Goal: Contribute content: Contribute content

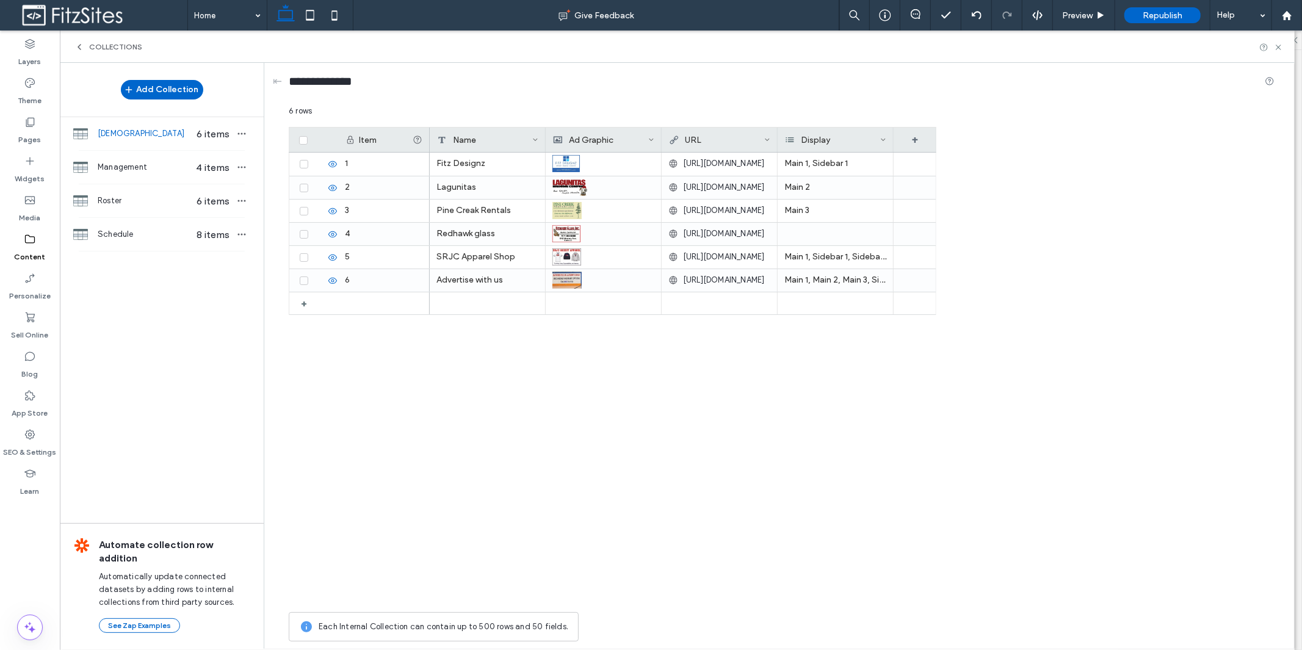
click at [85, 46] on div "Collections" at bounding box center [108, 47] width 68 height 10
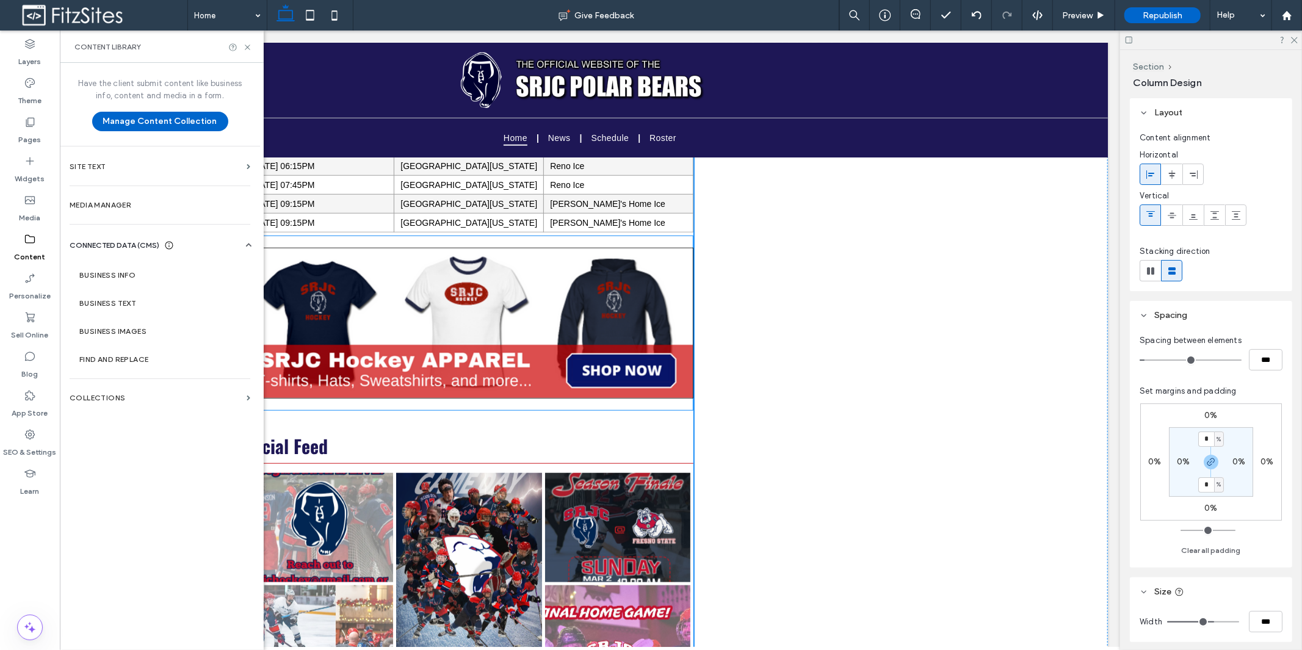
scroll to position [904, 0]
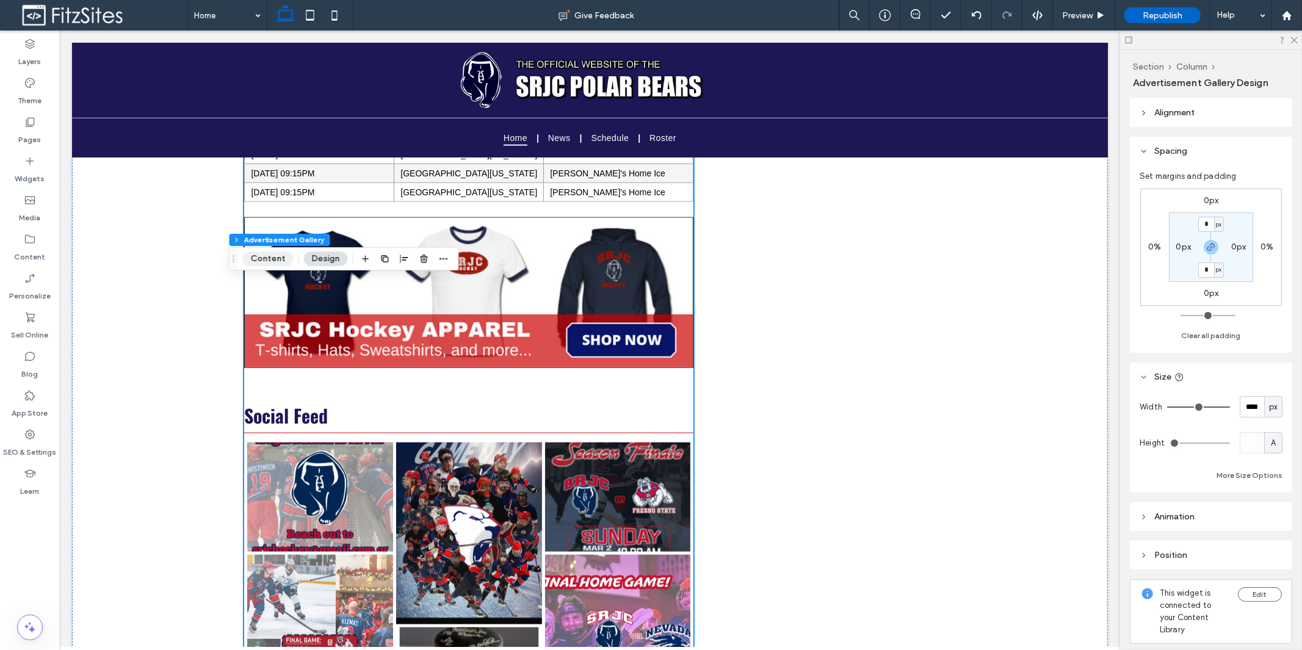
click at [278, 256] on button "Content" at bounding box center [268, 258] width 51 height 15
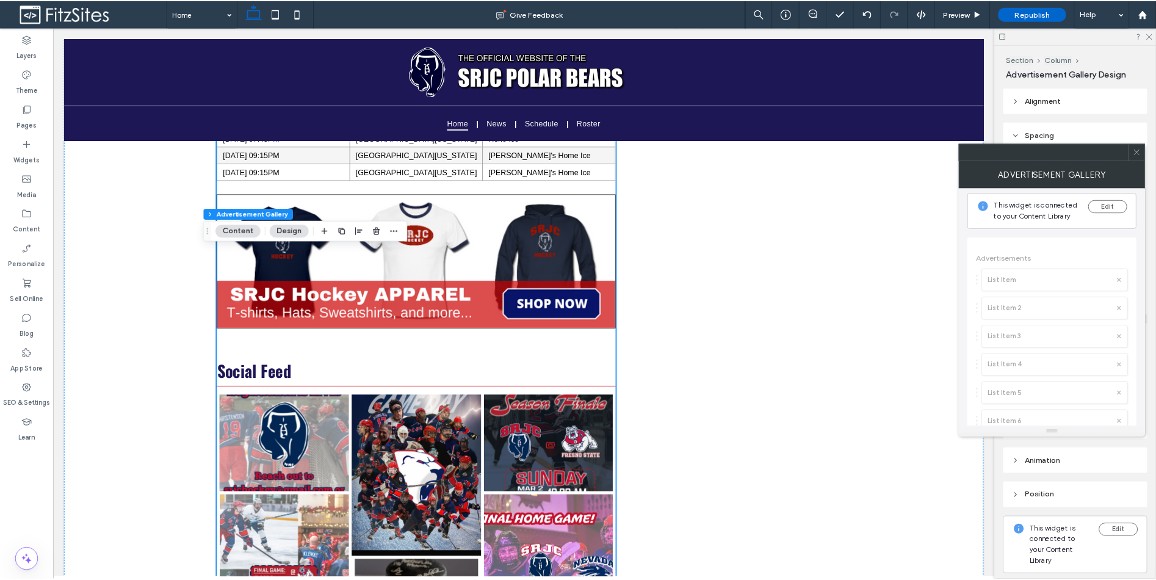
scroll to position [0, 0]
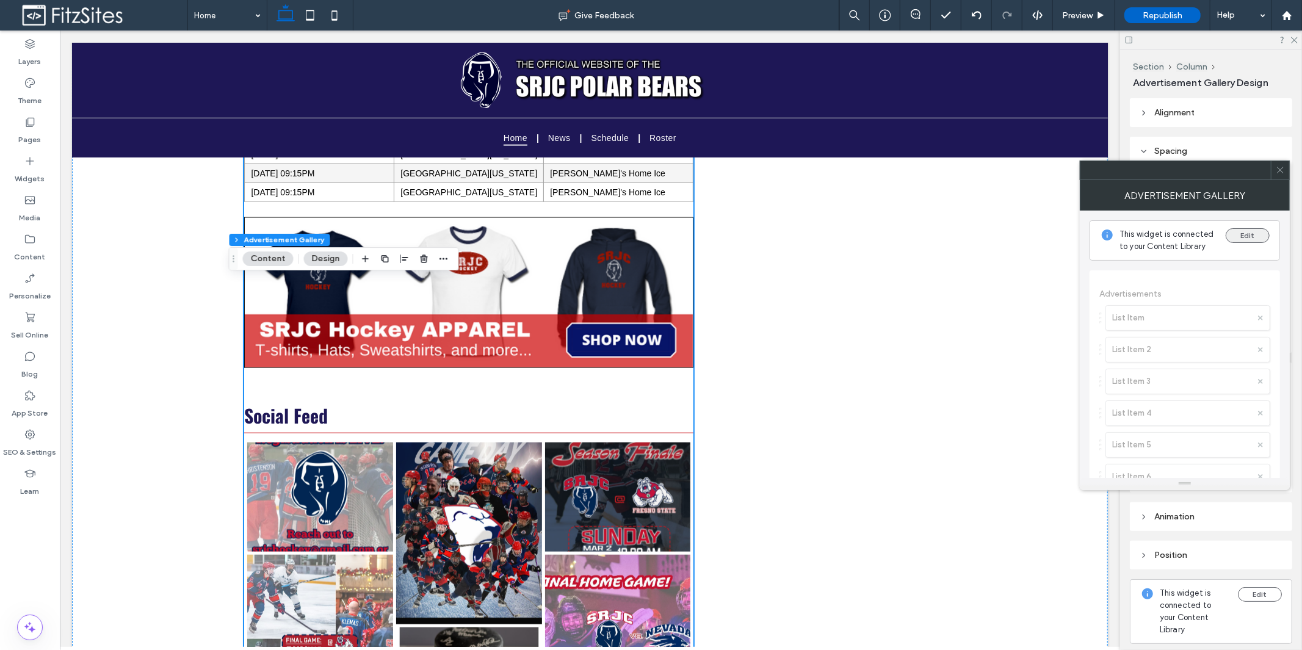
click at [1258, 239] on button "Edit" at bounding box center [1248, 235] width 44 height 15
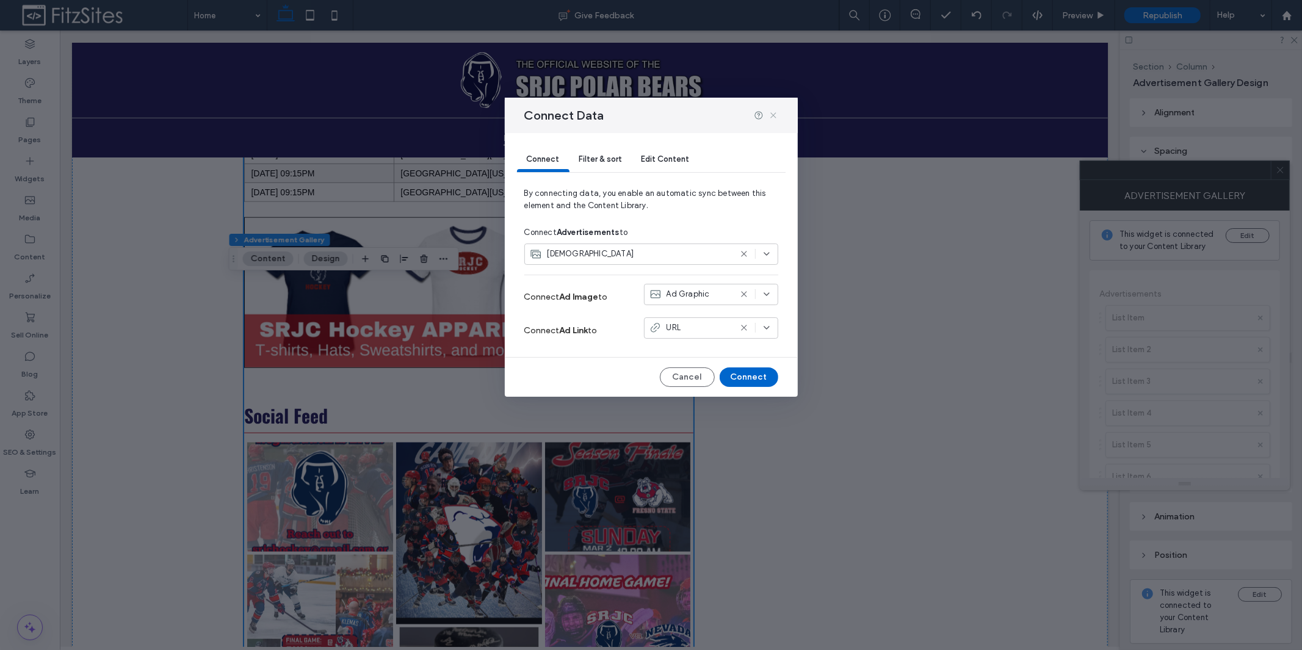
click at [775, 115] on icon at bounding box center [773, 115] width 10 height 10
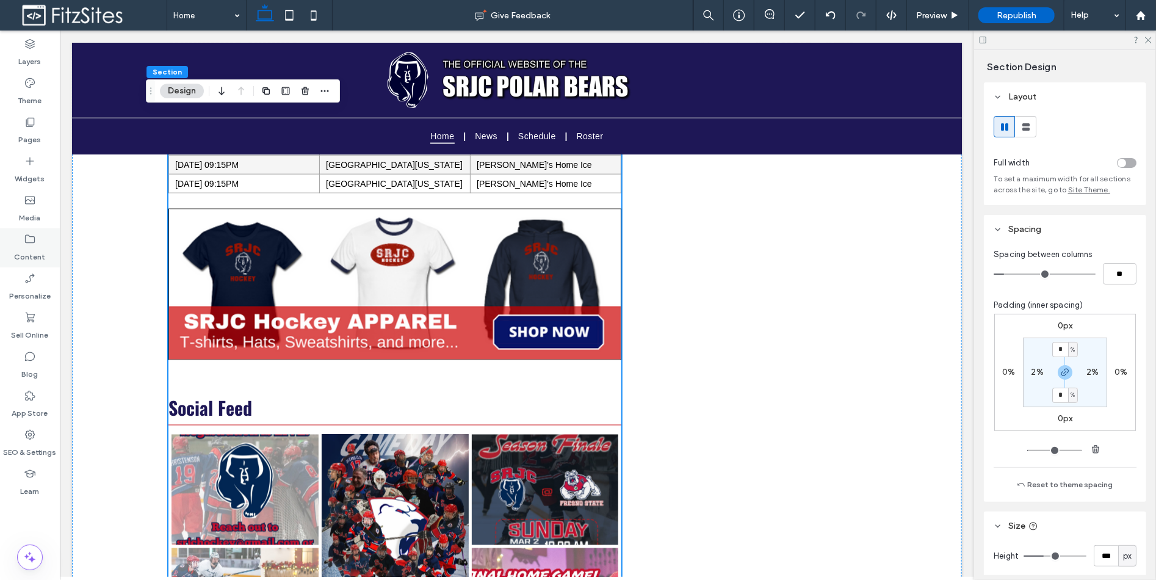
click at [40, 234] on div "Content" at bounding box center [30, 247] width 60 height 39
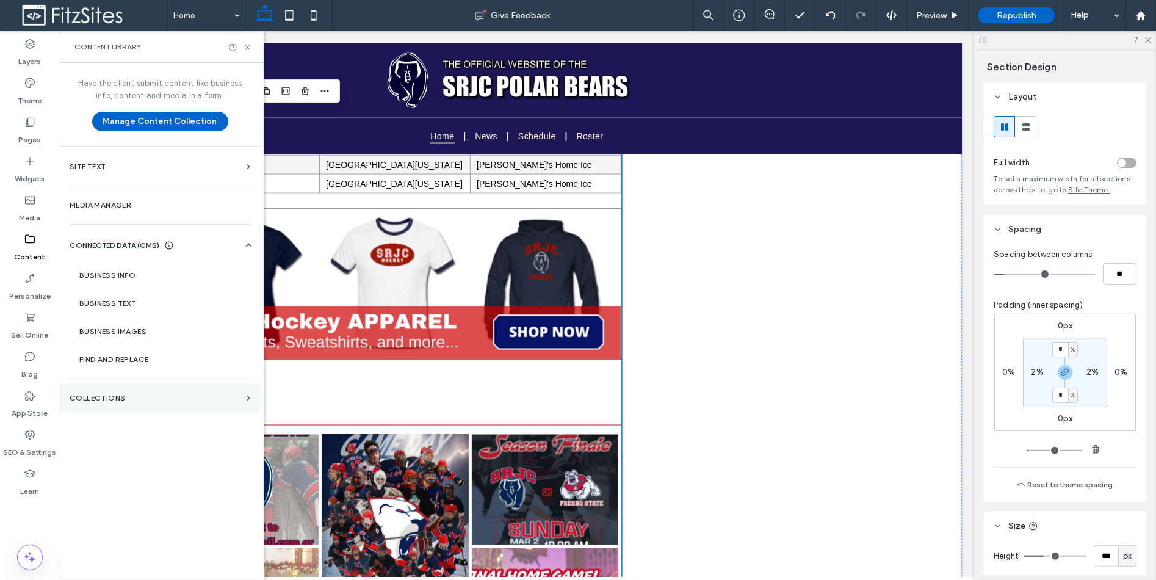
click at [171, 402] on label "Collections" at bounding box center [156, 398] width 172 height 9
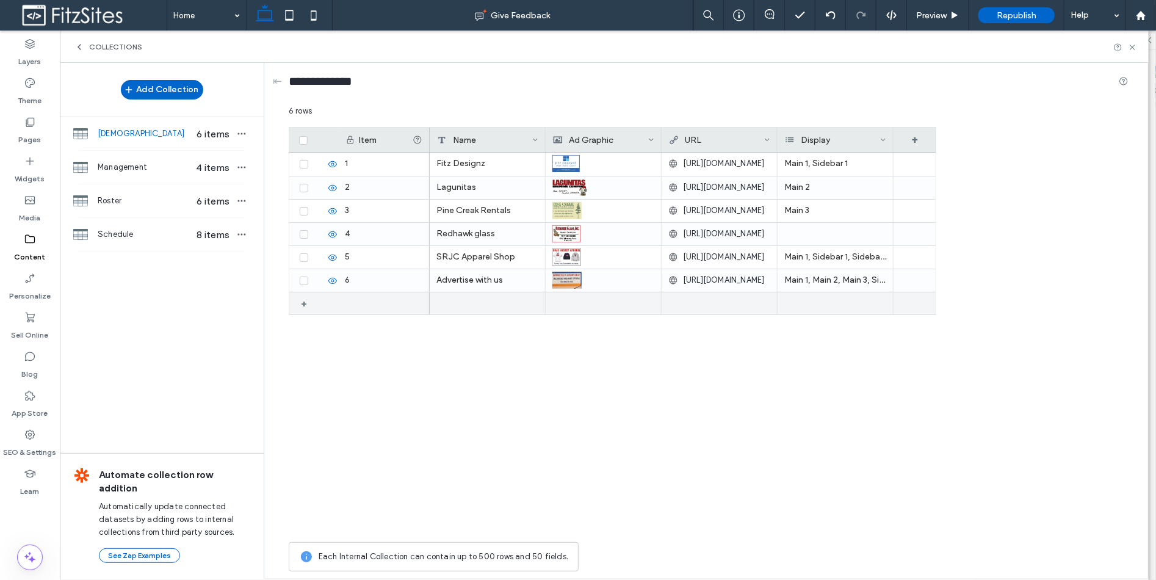
click at [302, 302] on div "+" at bounding box center [308, 303] width 15 height 22
click at [315, 305] on use at bounding box center [317, 303] width 7 height 7
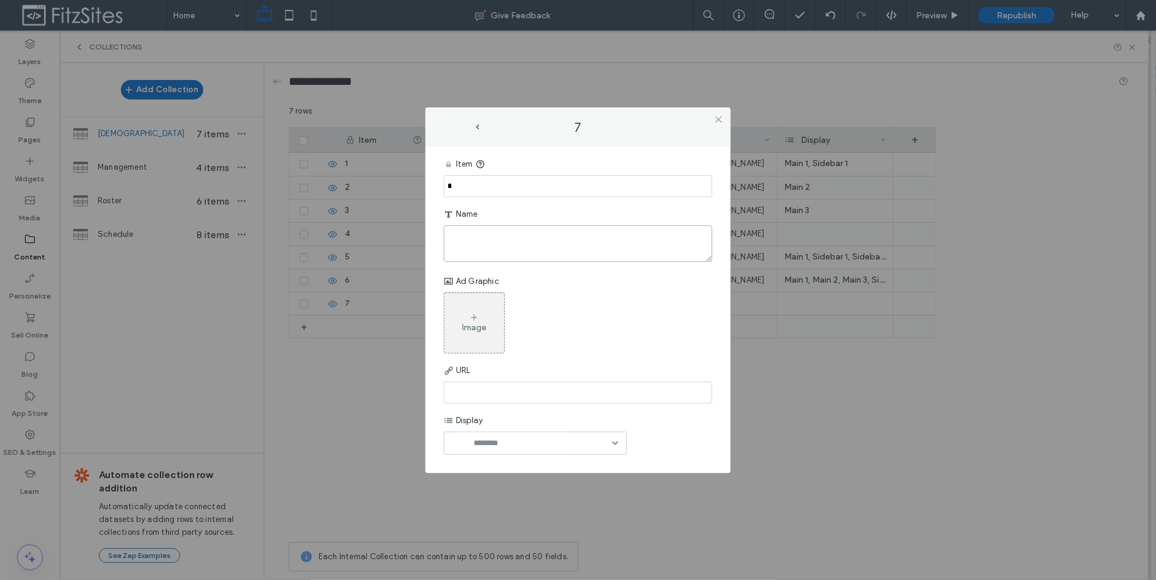
click at [490, 239] on textarea "plain-text-cell" at bounding box center [578, 243] width 269 height 37
click at [487, 391] on input at bounding box center [578, 392] width 269 height 22
paste input "**********"
type input "**********"
click at [649, 333] on div "Image" at bounding box center [578, 322] width 269 height 61
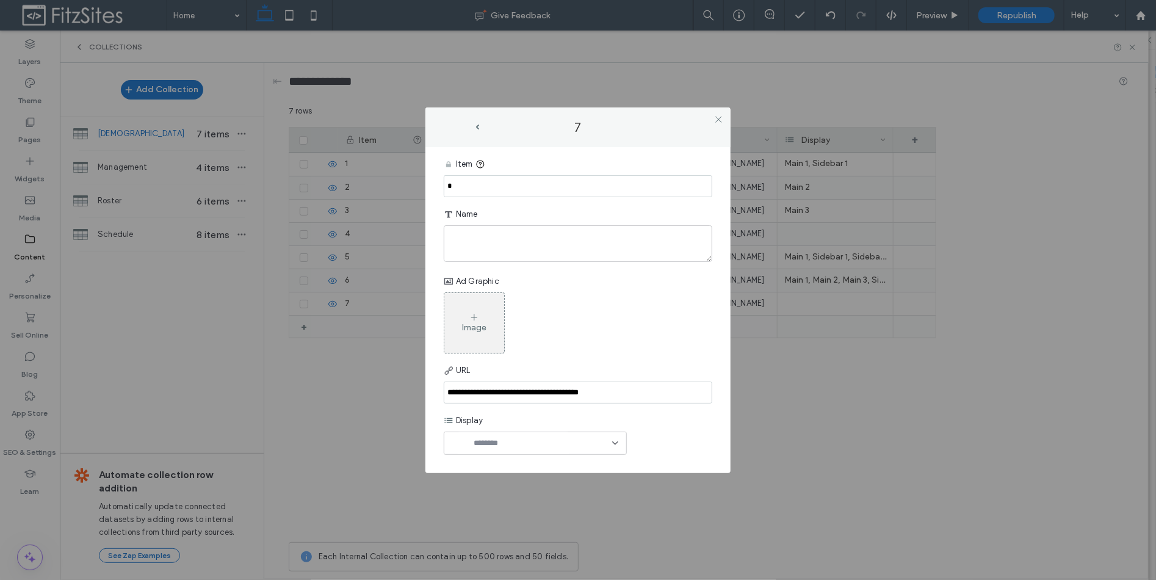
click at [481, 320] on div "Image" at bounding box center [474, 322] width 60 height 57
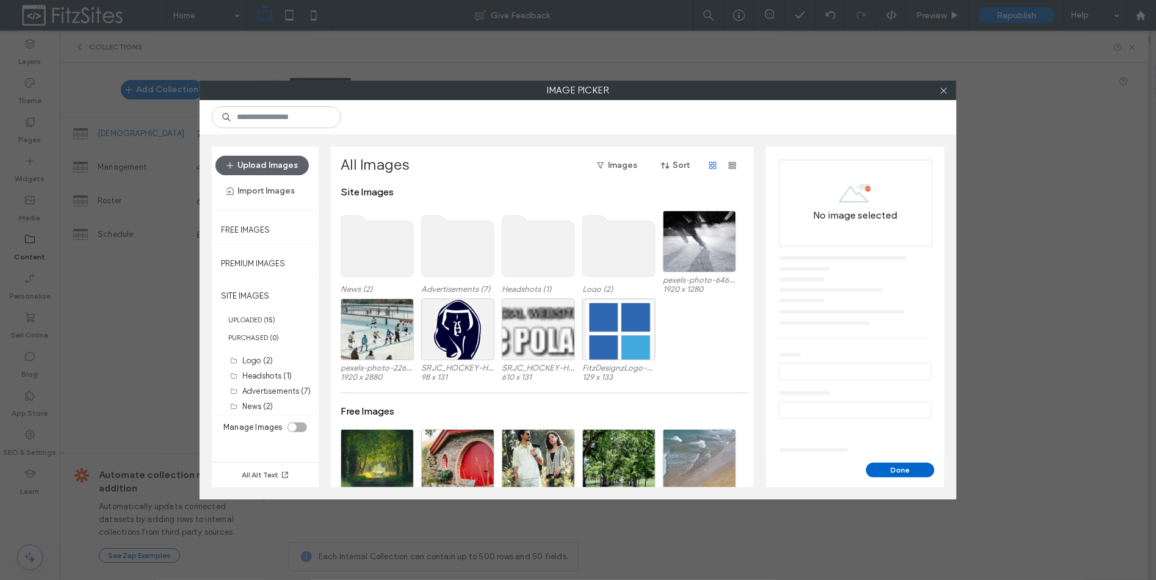
click at [441, 245] on use at bounding box center [458, 245] width 73 height 61
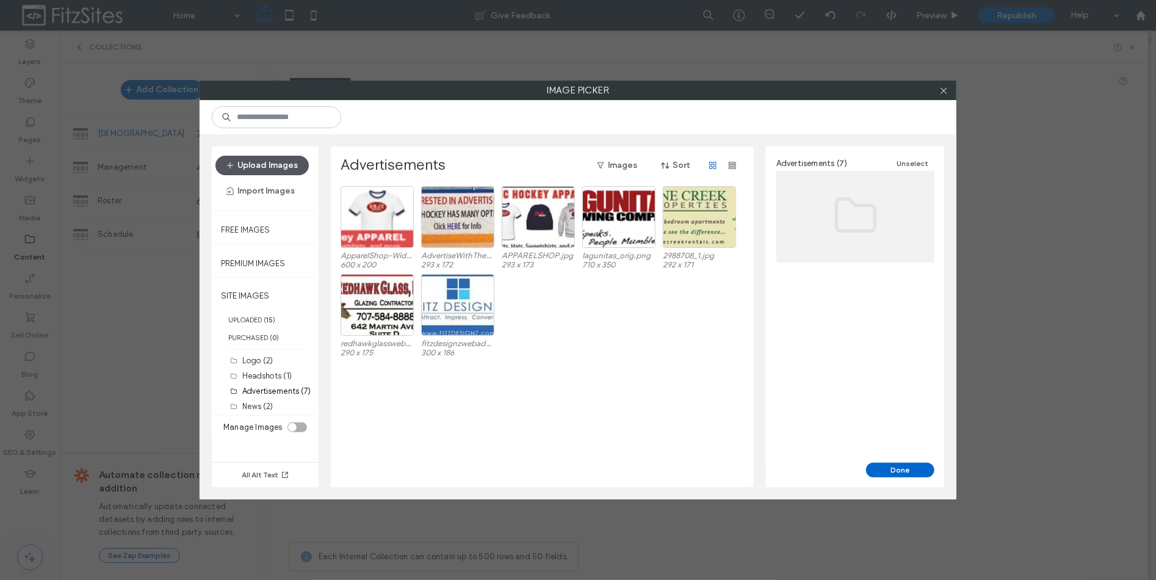
click at [284, 166] on button "Upload Images" at bounding box center [261, 166] width 93 height 20
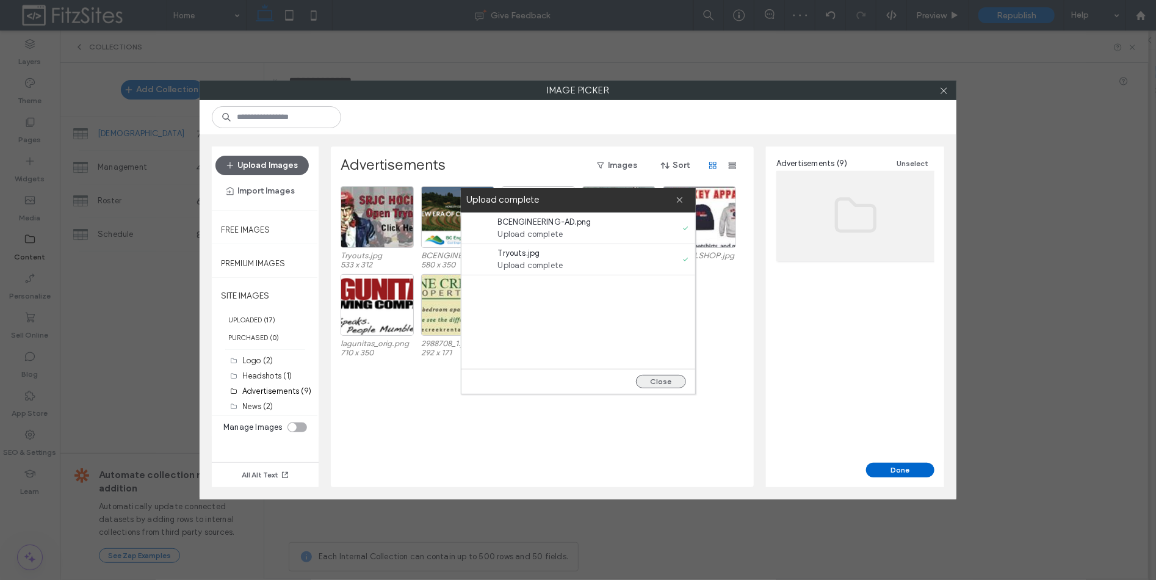
click at [663, 380] on button "Close" at bounding box center [661, 381] width 50 height 13
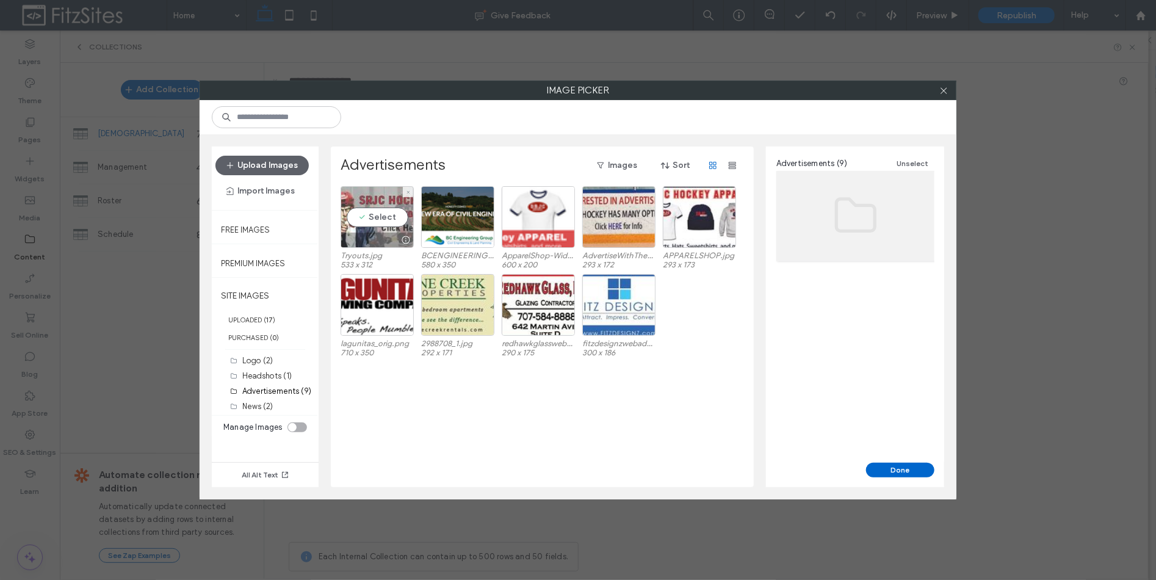
click at [386, 215] on div "Select" at bounding box center [377, 217] width 73 height 62
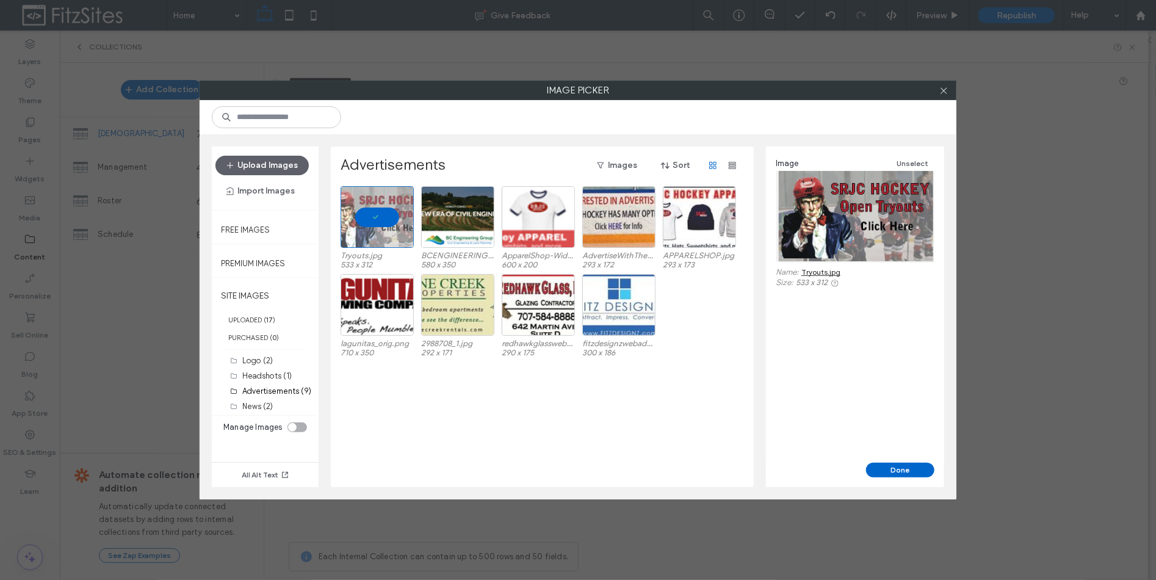
drag, startPoint x: 899, startPoint y: 468, endPoint x: 767, endPoint y: 428, distance: 138.1
click at [899, 468] on button "Done" at bounding box center [900, 470] width 68 height 15
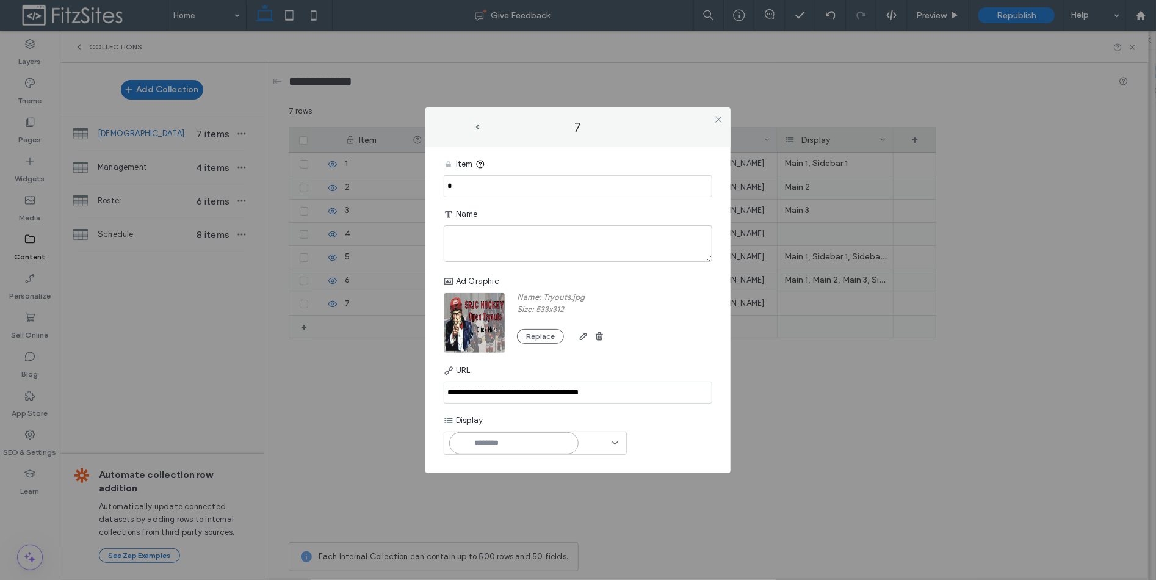
click at [548, 441] on input at bounding box center [513, 443] width 129 height 22
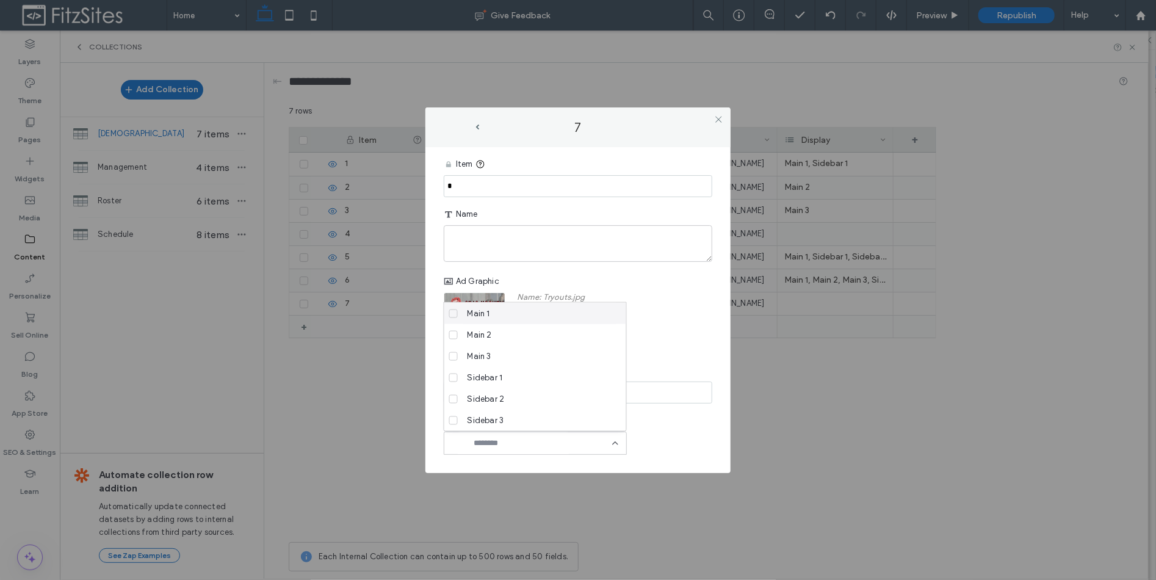
click at [456, 309] on span at bounding box center [453, 313] width 9 height 9
click at [453, 377] on icon at bounding box center [453, 377] width 5 height 4
click at [453, 399] on icon at bounding box center [453, 399] width 5 height 4
click at [455, 417] on span at bounding box center [453, 420] width 9 height 9
click at [453, 358] on span at bounding box center [453, 356] width 9 height 9
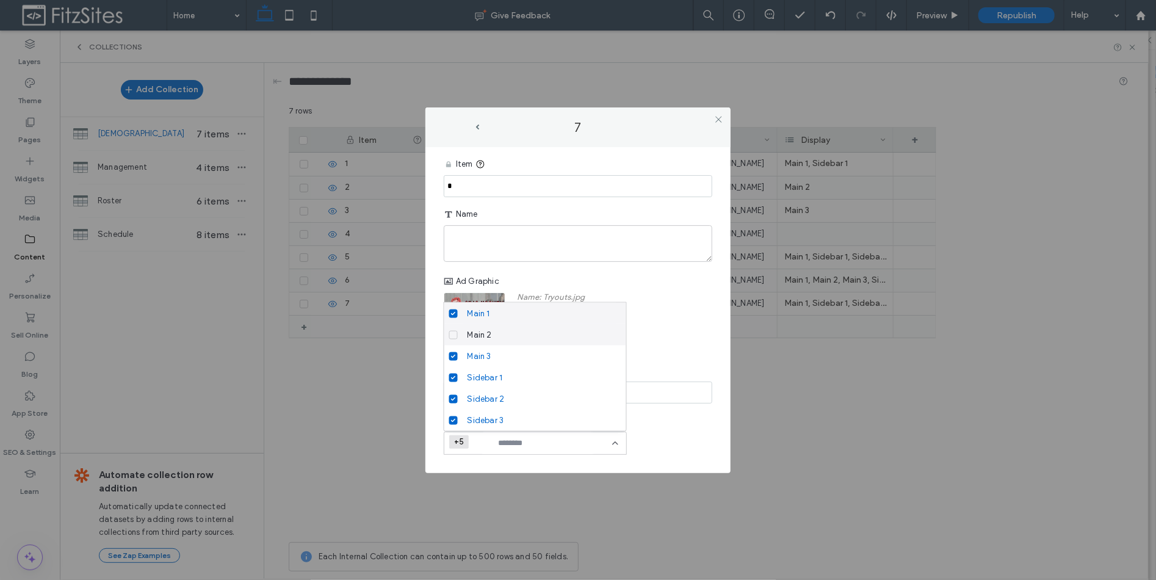
click at [455, 333] on icon at bounding box center [453, 335] width 5 height 4
click at [562, 237] on textarea "plain-text-cell" at bounding box center [578, 243] width 269 height 37
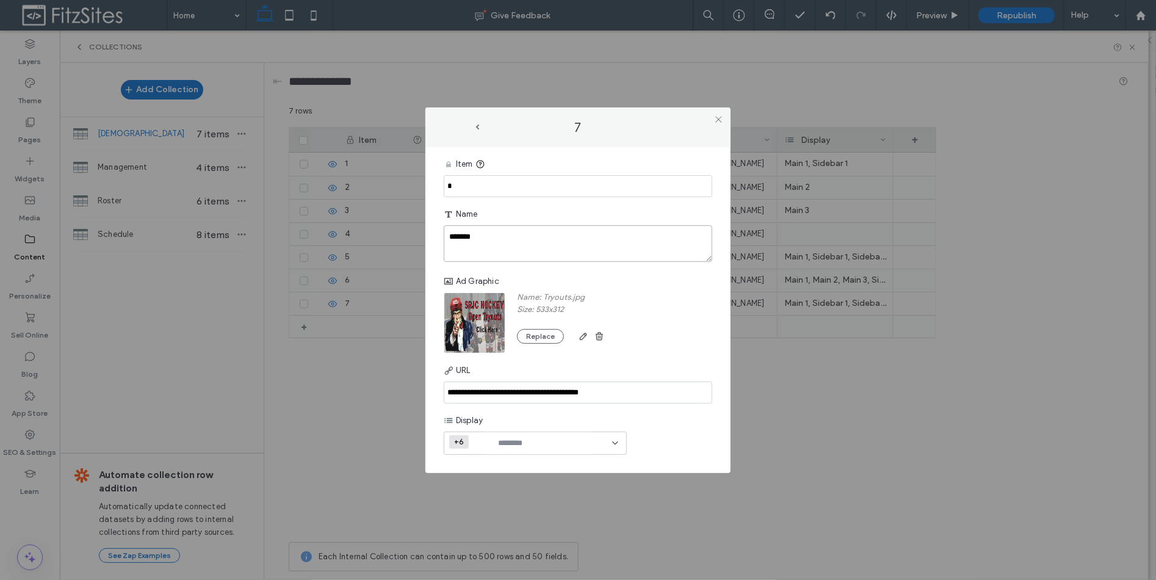
click at [486, 243] on textarea "******" at bounding box center [578, 243] width 269 height 37
paste textarea "**********"
type textarea "**********"
click at [718, 120] on use at bounding box center [718, 120] width 6 height 6
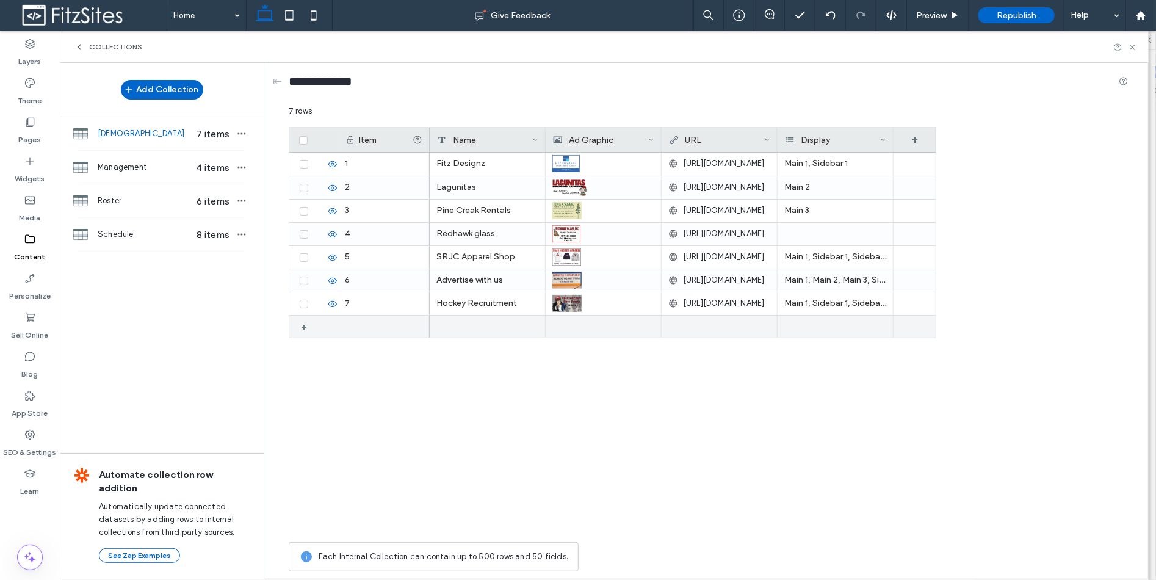
click at [303, 328] on div "+" at bounding box center [308, 327] width 15 height 22
click at [314, 328] on icon at bounding box center [318, 327] width 10 height 10
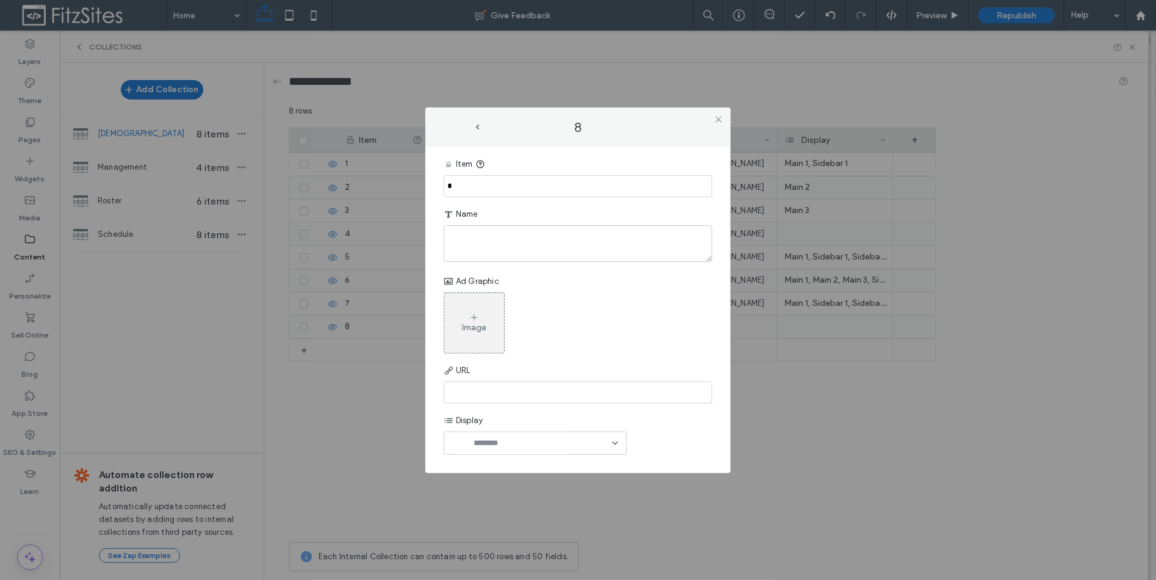
click at [483, 319] on div "Image" at bounding box center [474, 322] width 60 height 57
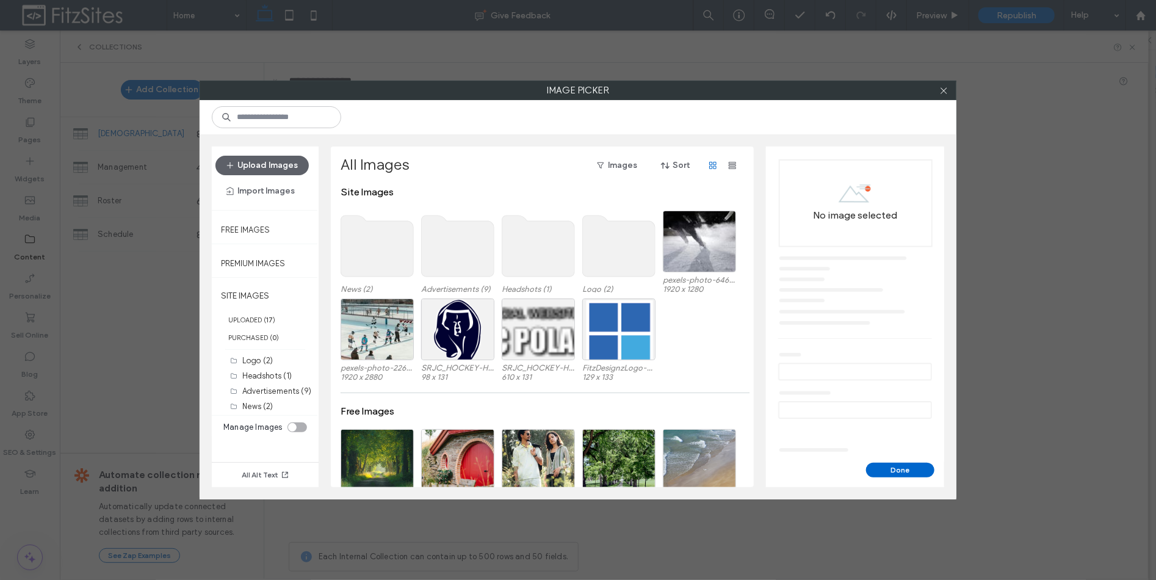
click at [465, 243] on use at bounding box center [458, 245] width 73 height 61
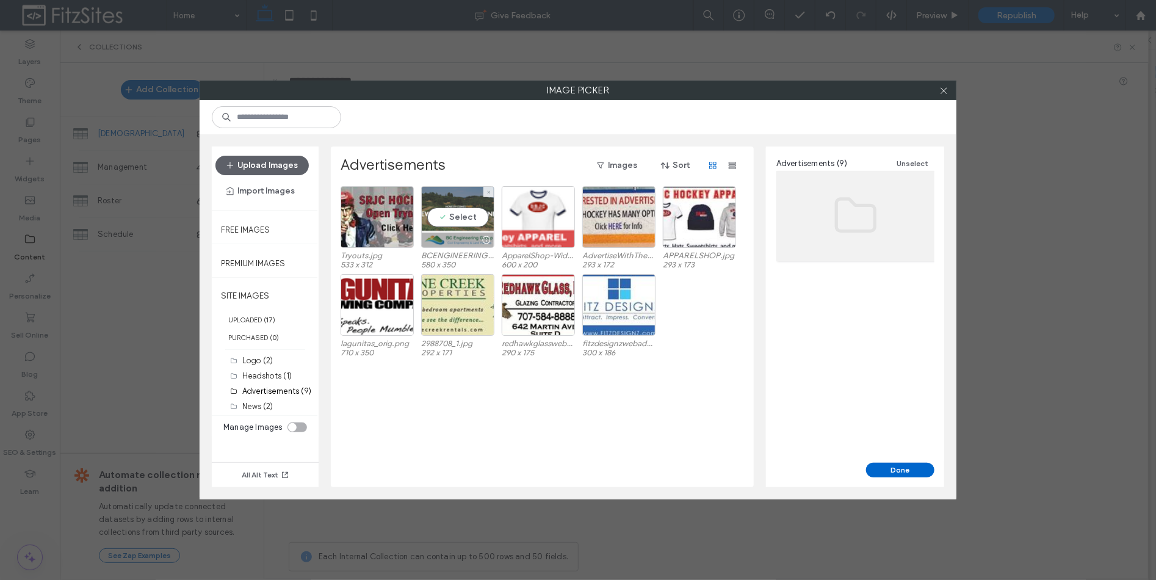
click at [466, 217] on div "Select" at bounding box center [457, 217] width 73 height 62
click at [889, 464] on button "Done" at bounding box center [900, 470] width 68 height 15
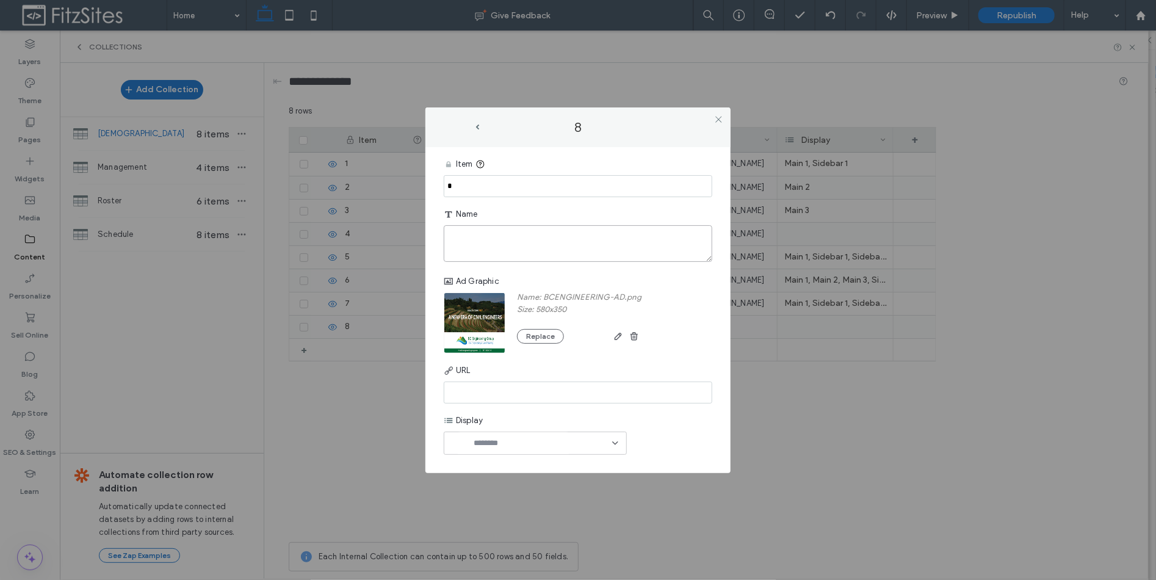
click at [479, 242] on textarea "plain-text-cell" at bounding box center [578, 243] width 269 height 37
type textarea "**********"
click at [489, 397] on input at bounding box center [578, 392] width 269 height 22
paste input "**********"
type input "**********"
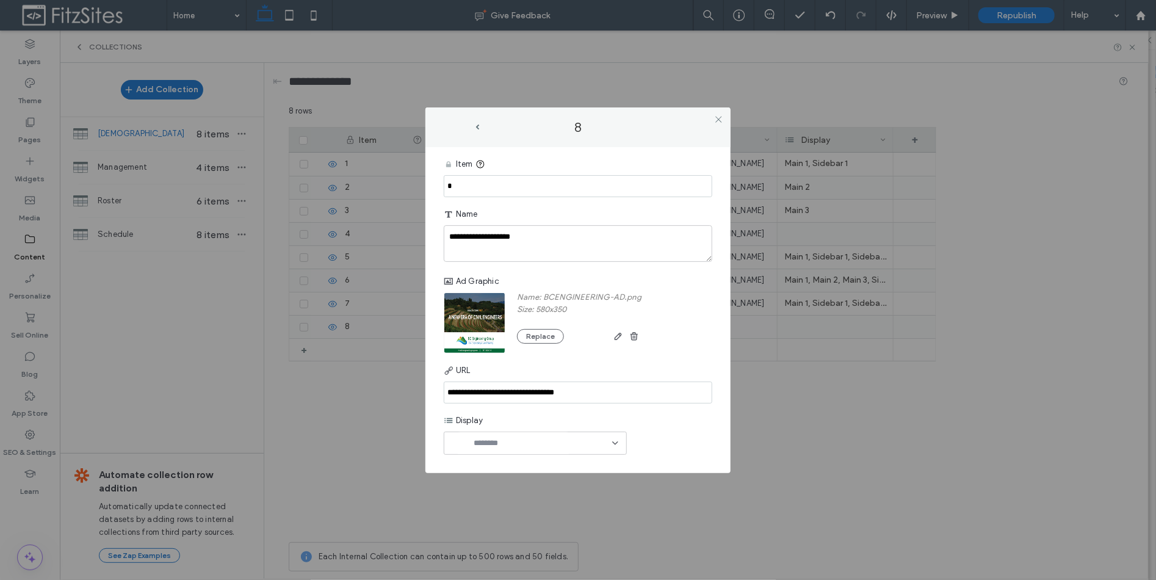
click at [615, 436] on div at bounding box center [535, 442] width 183 height 23
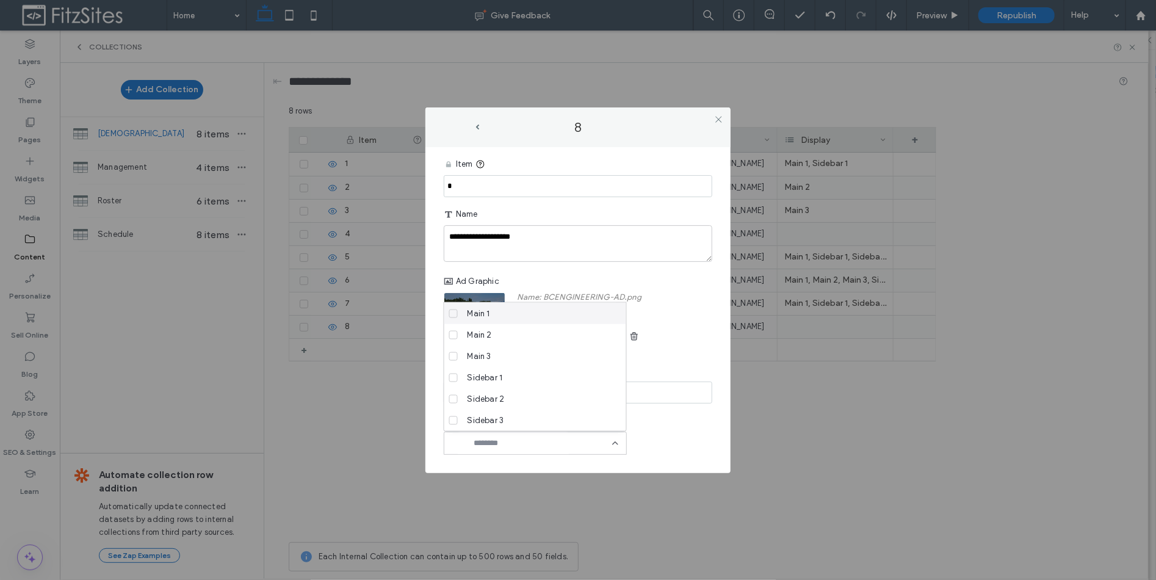
click at [470, 314] on span "Main 1" at bounding box center [479, 313] width 23 height 12
click at [469, 331] on span "Main 2" at bounding box center [480, 334] width 24 height 12
click at [469, 358] on span "Main 3" at bounding box center [480, 356] width 24 height 12
click at [471, 377] on span "Sidebar 1" at bounding box center [485, 377] width 35 height 12
click at [472, 397] on span "Sidebar 2" at bounding box center [486, 398] width 37 height 12
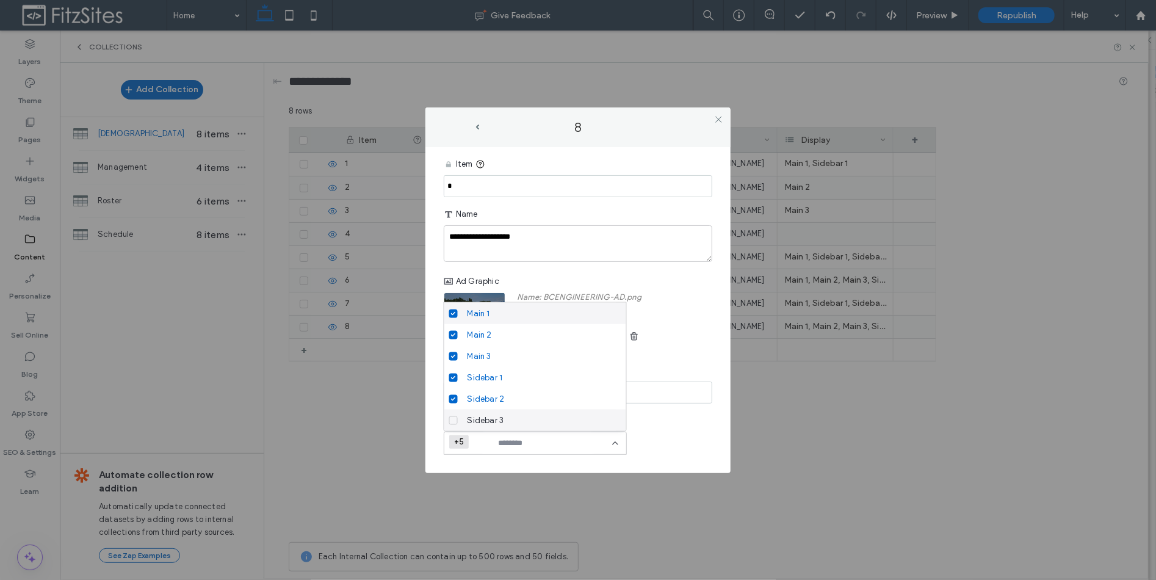
click at [474, 418] on span "Sidebar 3" at bounding box center [486, 420] width 37 height 12
click at [690, 439] on div "Display Main 1 Main 2 Main 3 Sidebar 1 Sidebar 2 Sidebar 3 +6 +6" at bounding box center [578, 432] width 269 height 45
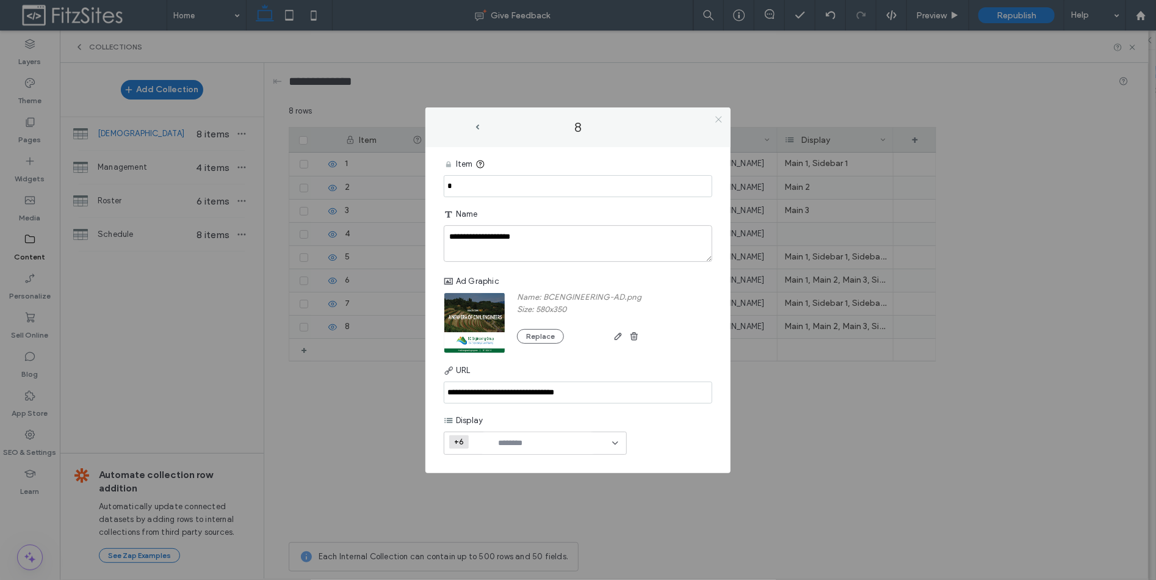
click at [721, 119] on icon at bounding box center [718, 119] width 9 height 9
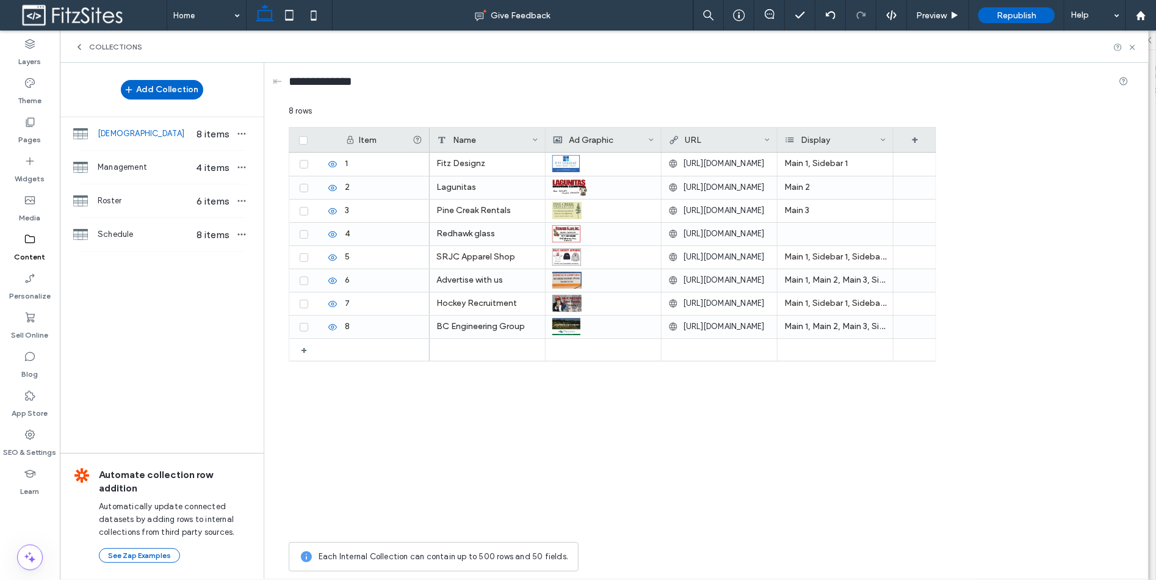
click at [87, 41] on div "Collections" at bounding box center [604, 47] width 1089 height 32
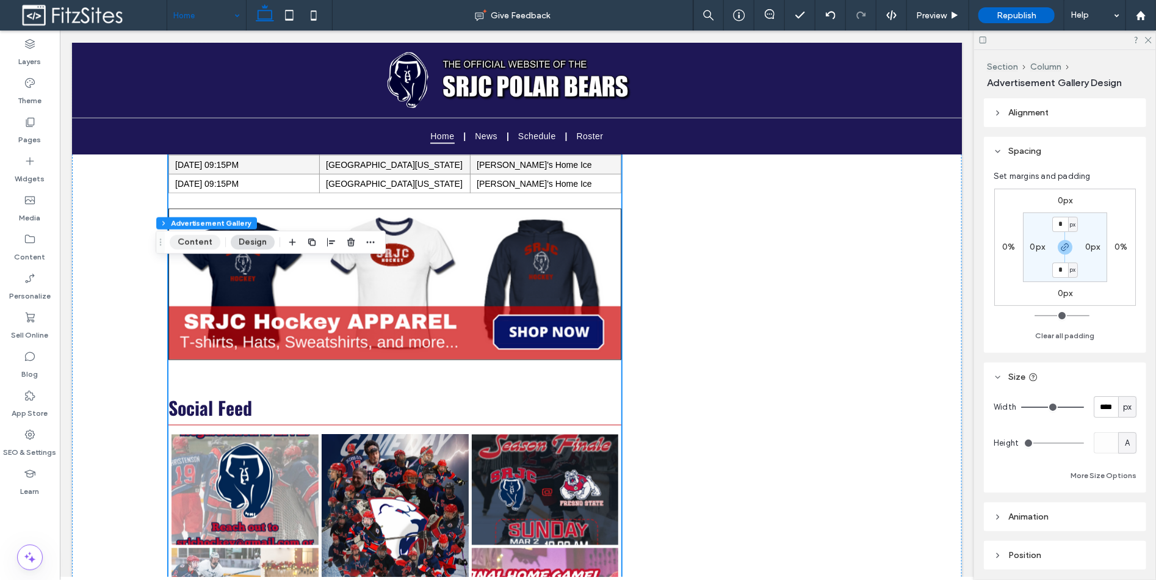
click at [203, 245] on button "Content" at bounding box center [195, 242] width 51 height 15
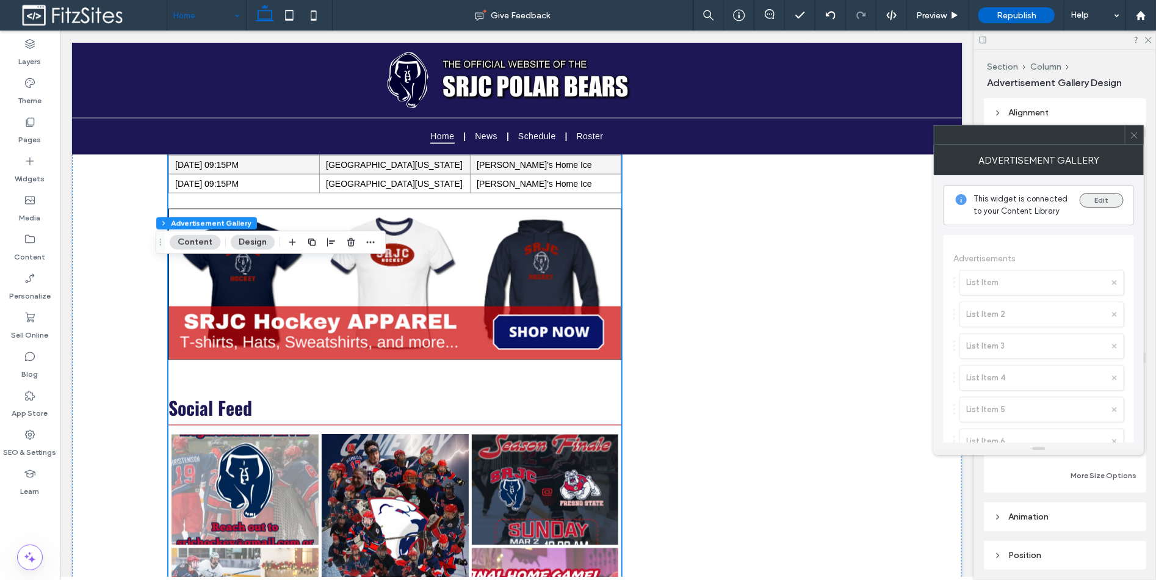
click at [1114, 202] on button "Edit" at bounding box center [1102, 200] width 44 height 15
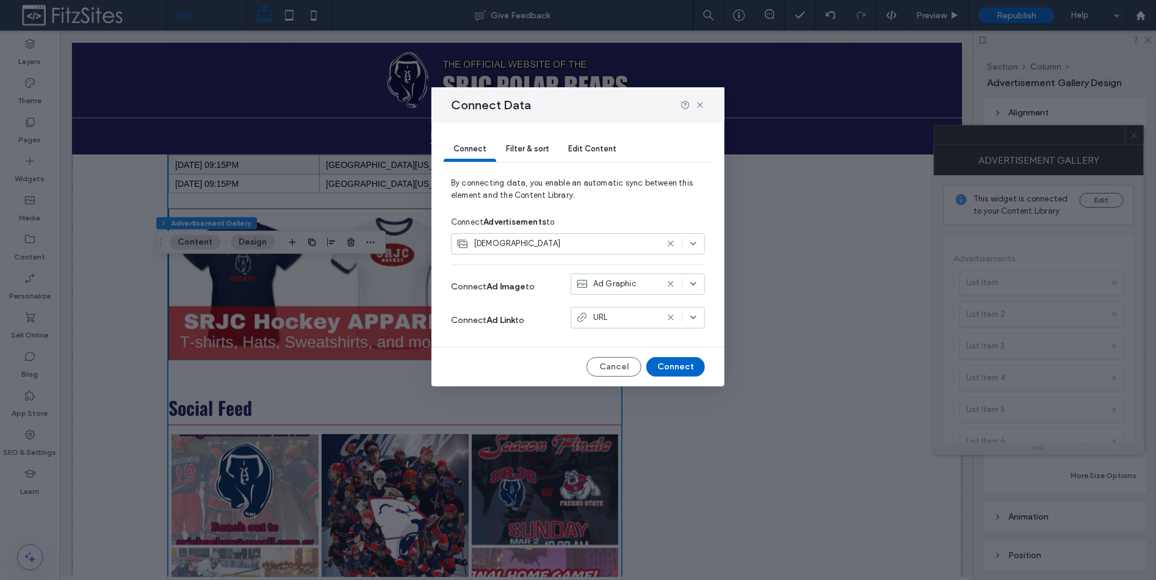
click at [546, 153] on div "Filter & sort" at bounding box center [527, 149] width 62 height 24
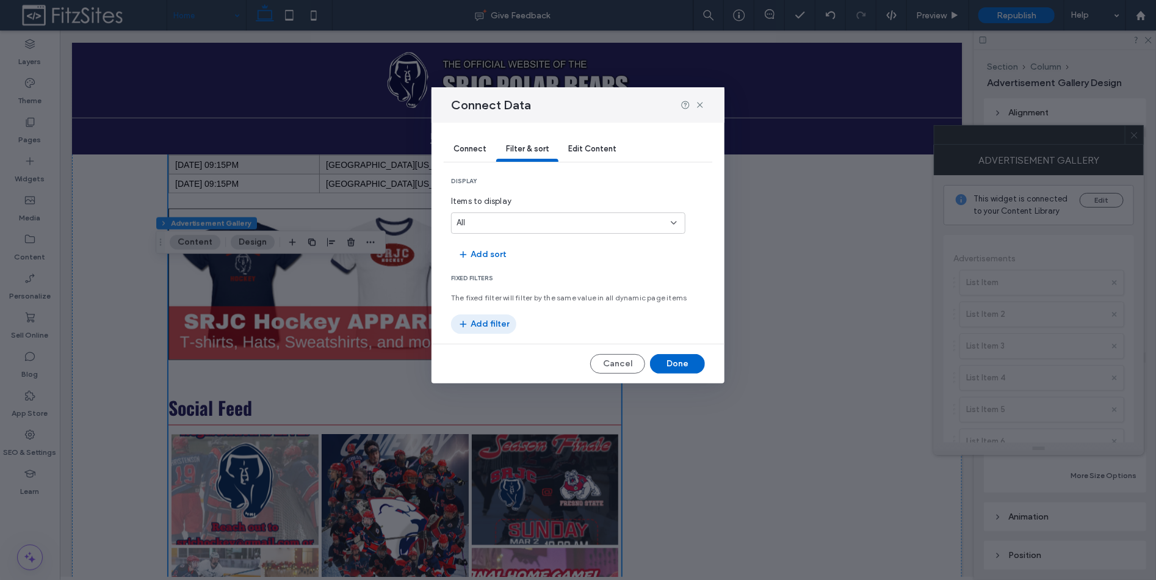
click at [497, 326] on button "Add filter" at bounding box center [483, 324] width 65 height 20
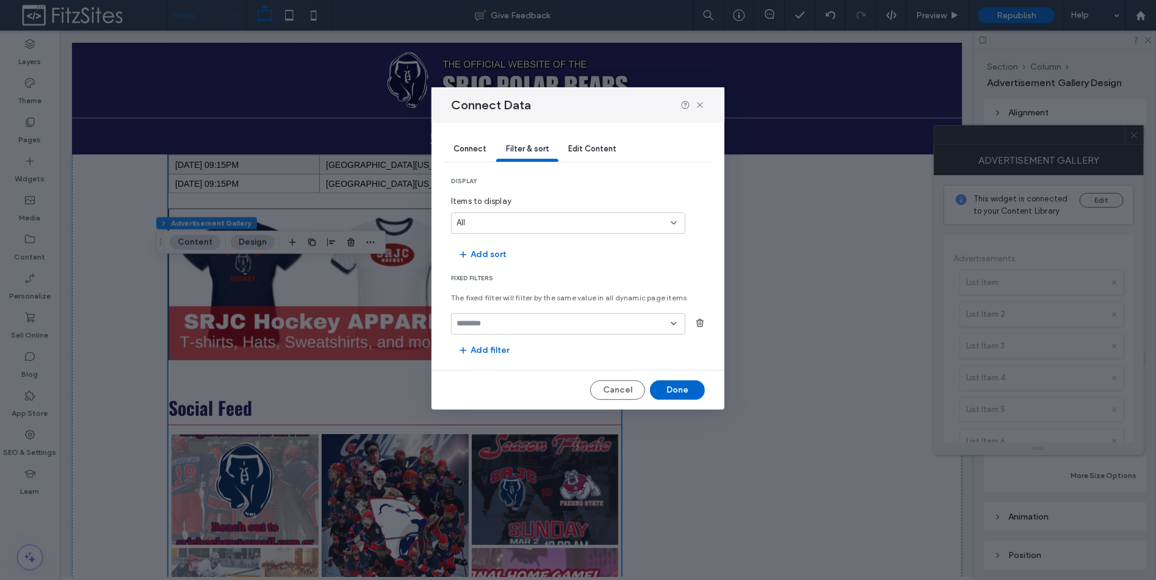
click at [654, 321] on input "fields-dropdown" at bounding box center [564, 324] width 214 height 10
click at [588, 359] on div "Display" at bounding box center [568, 366] width 233 height 21
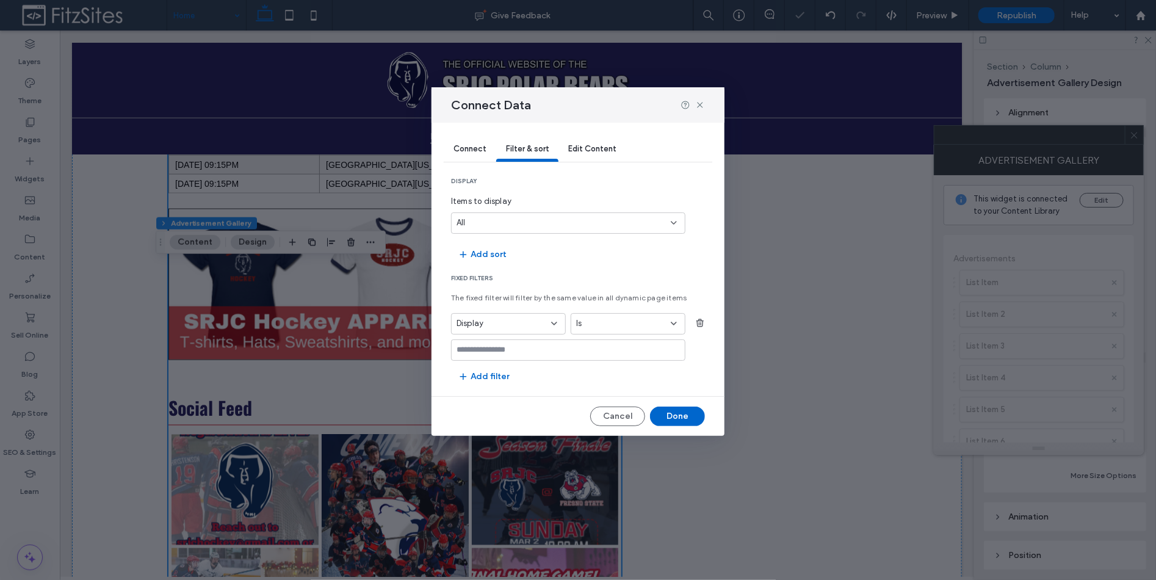
click at [587, 339] on div at bounding box center [568, 349] width 234 height 21
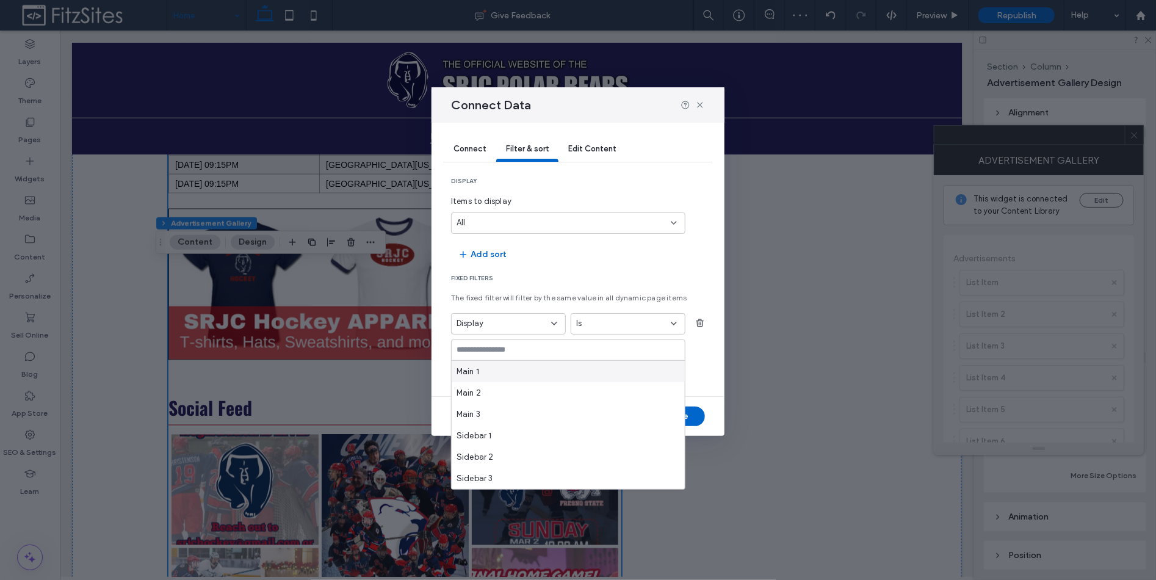
click at [521, 372] on div "Main 1" at bounding box center [568, 371] width 233 height 21
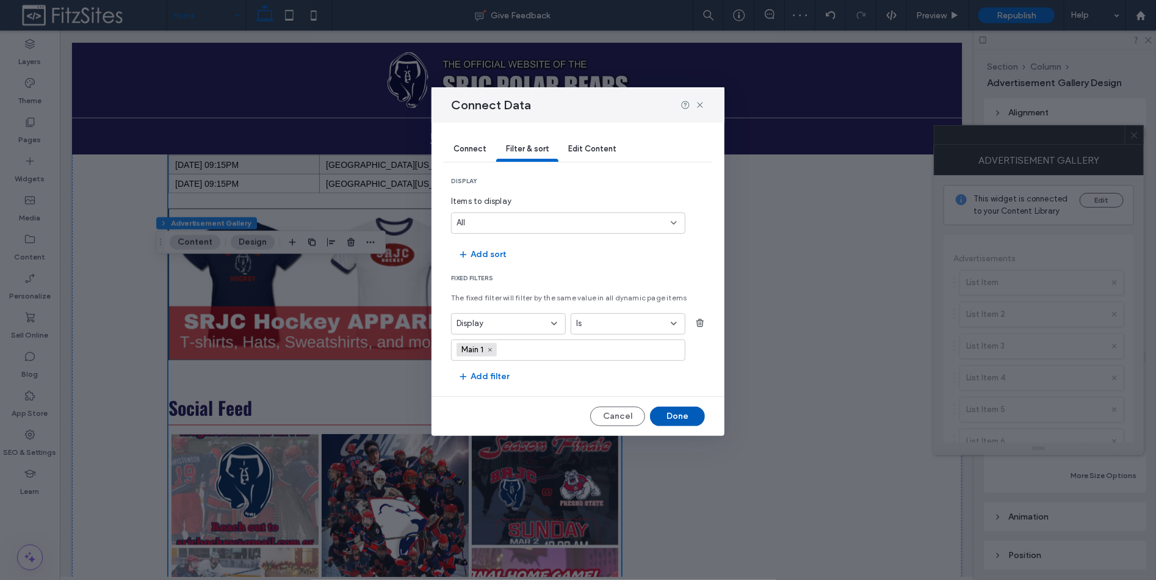
click at [673, 417] on button "Done" at bounding box center [677, 416] width 55 height 20
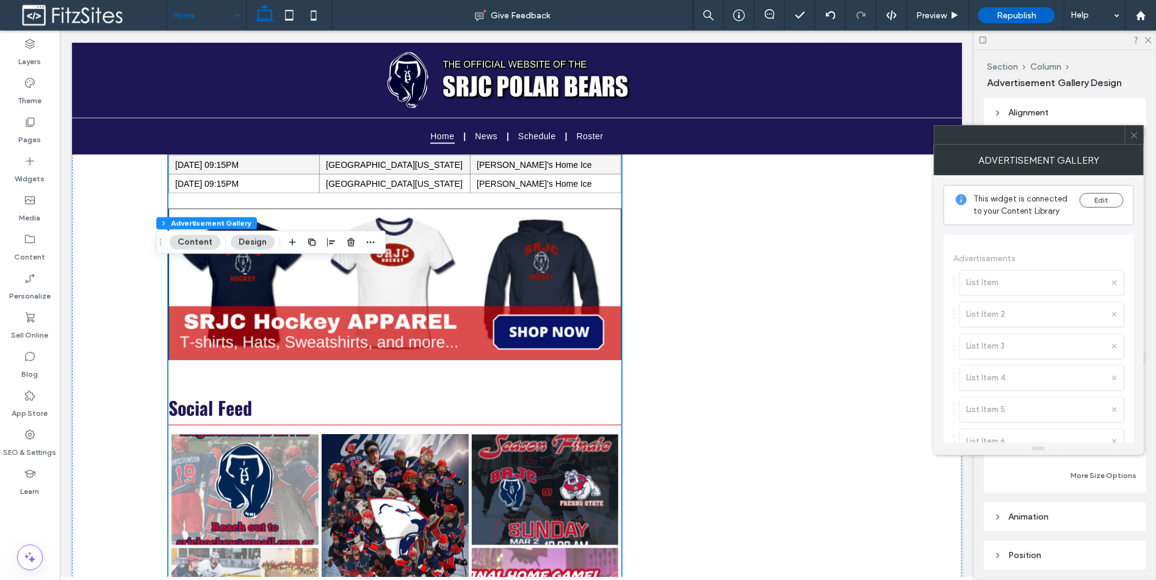
click at [1134, 133] on icon at bounding box center [1134, 135] width 9 height 9
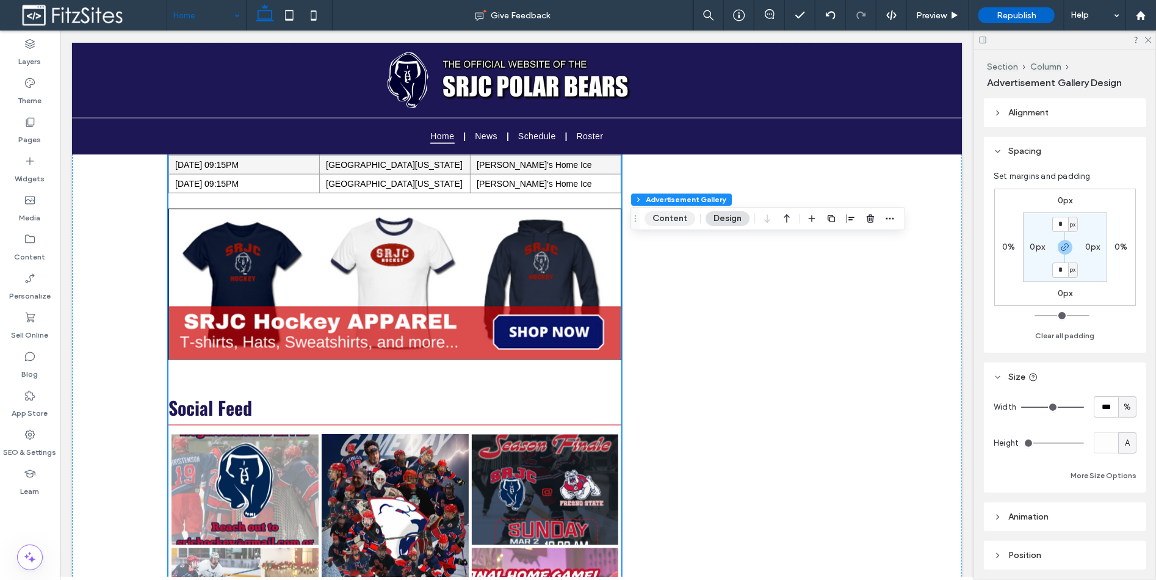
click at [673, 217] on button "Content" at bounding box center [669, 218] width 51 height 15
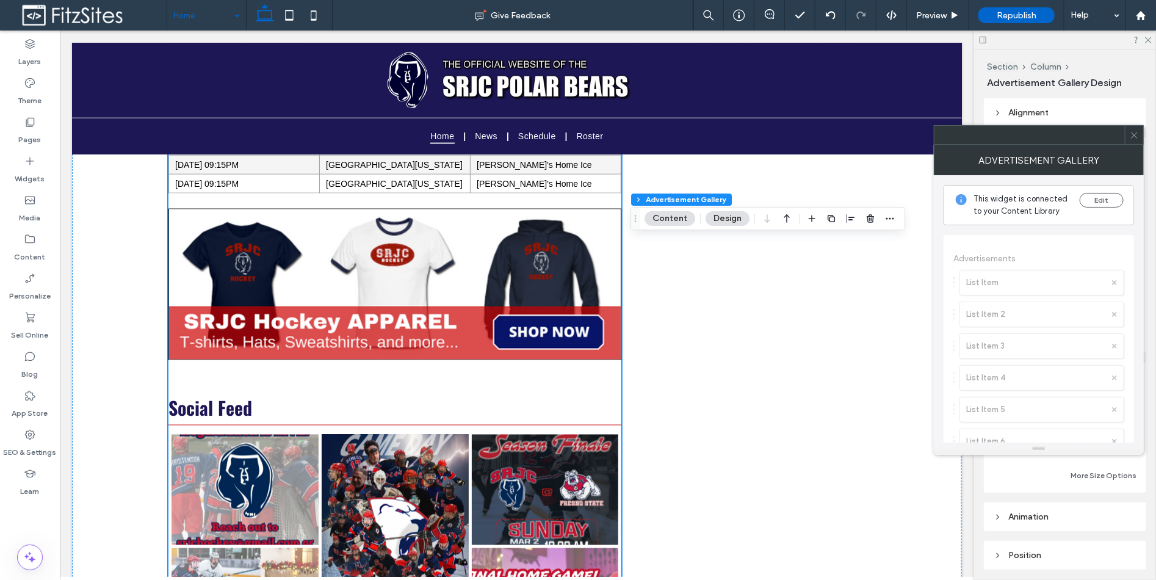
drag, startPoint x: 1073, startPoint y: 196, endPoint x: 1083, endPoint y: 198, distance: 10.1
click at [1074, 197] on div "This widget is connected to your Content Library Edit" at bounding box center [1039, 205] width 190 height 40
click at [1085, 200] on button "Edit" at bounding box center [1102, 200] width 44 height 15
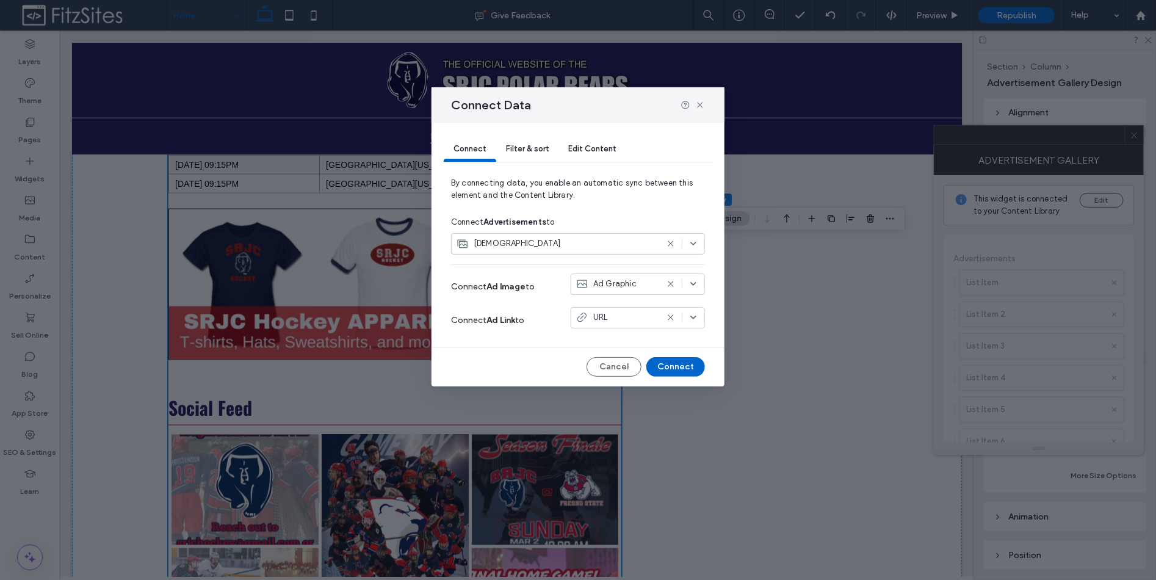
click at [554, 151] on div "Filter & sort" at bounding box center [527, 149] width 62 height 24
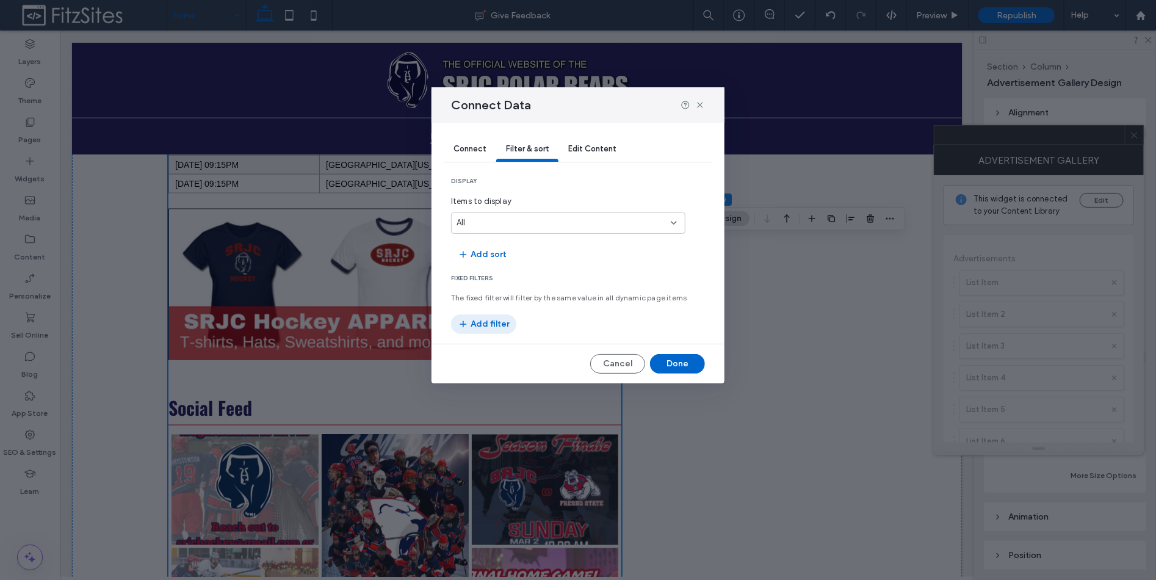
click at [494, 314] on section "Fixed Filters The fixed filter will filter by the same value in all dynamic pag…" at bounding box center [578, 304] width 254 height 60
click at [497, 322] on button "Add filter" at bounding box center [483, 324] width 65 height 20
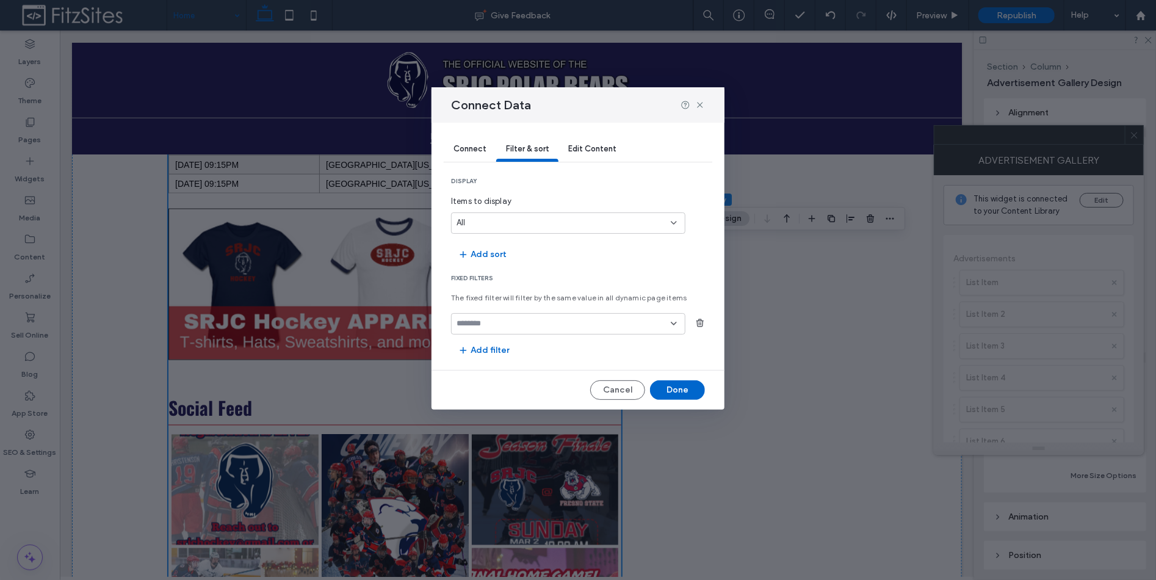
click at [509, 323] on input "fields-dropdown" at bounding box center [564, 324] width 214 height 10
click at [501, 360] on div "Display" at bounding box center [568, 366] width 233 height 21
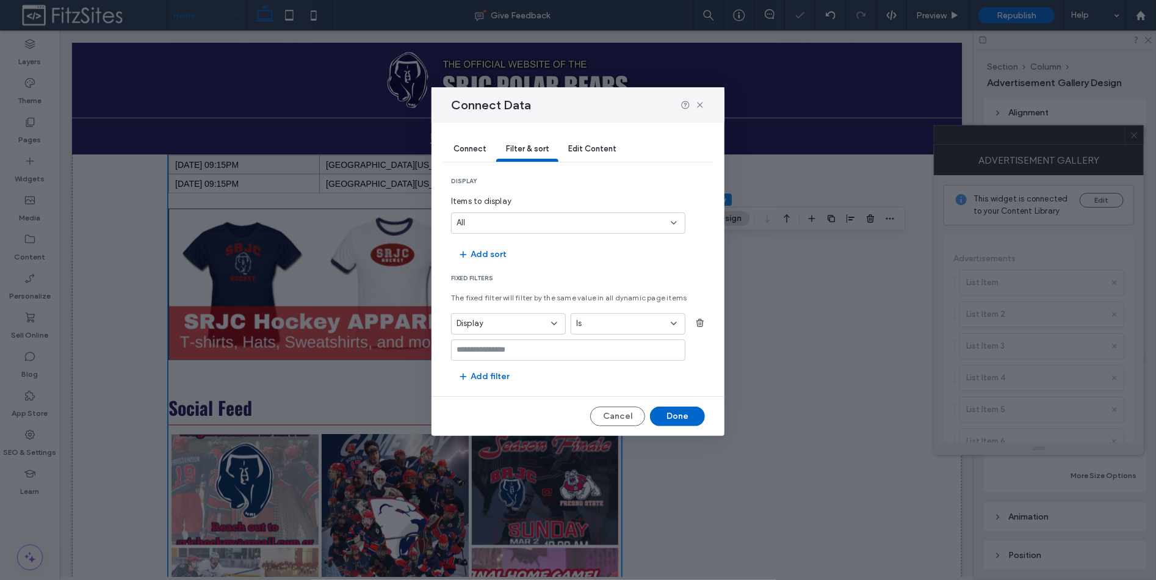
click at [504, 356] on div at bounding box center [568, 349] width 234 height 21
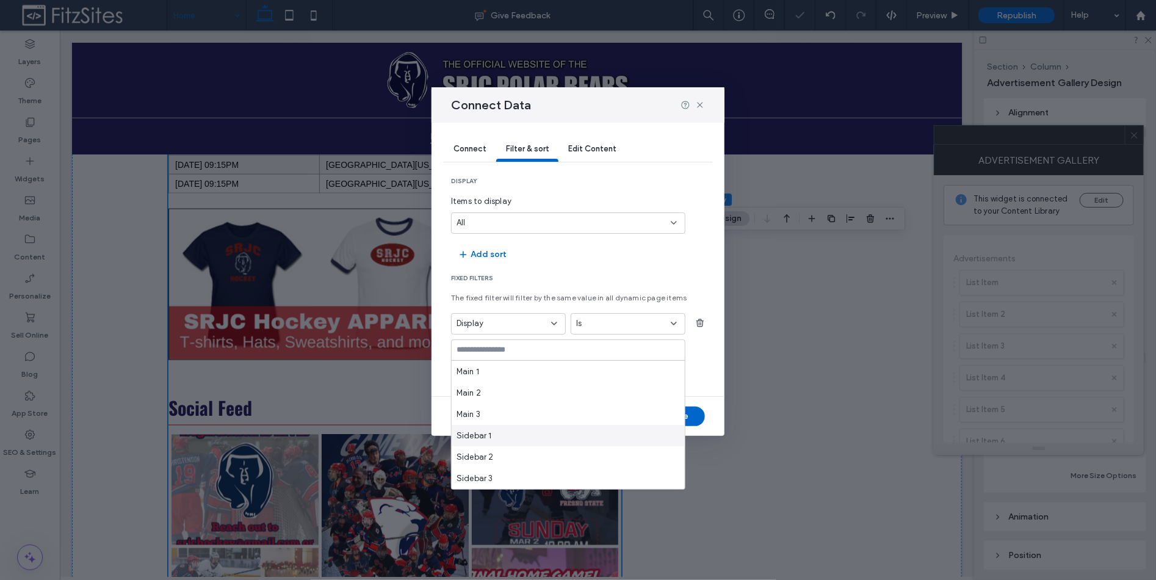
click at [499, 435] on div "Sidebar 1" at bounding box center [568, 435] width 233 height 21
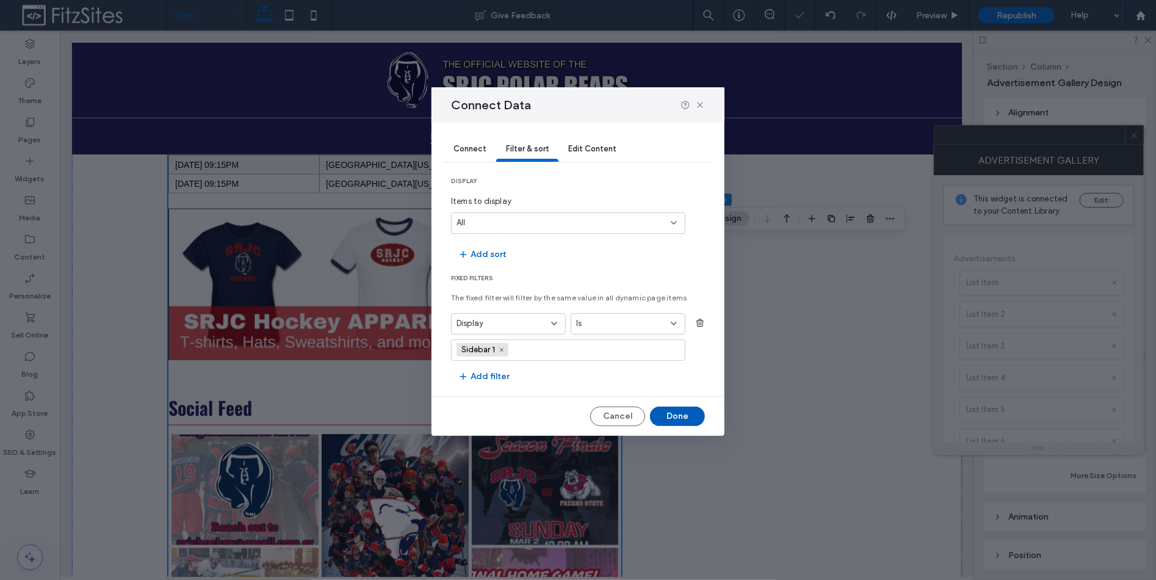
click at [673, 417] on button "Done" at bounding box center [677, 416] width 55 height 20
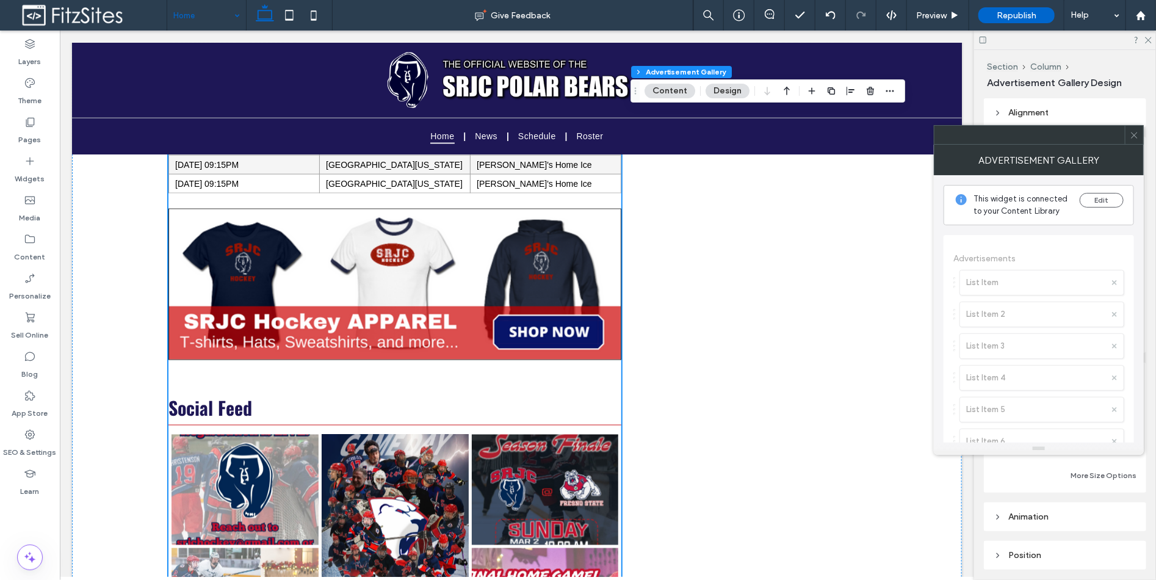
click at [1127, 133] on div at bounding box center [1134, 135] width 18 height 18
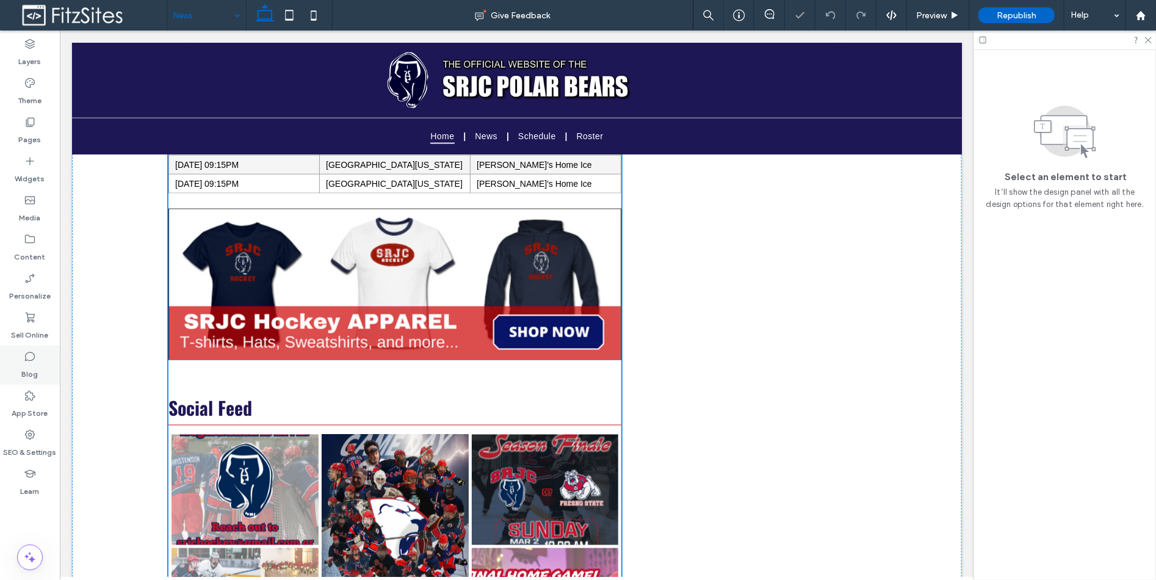
click at [35, 364] on label "Blog" at bounding box center [30, 371] width 16 height 17
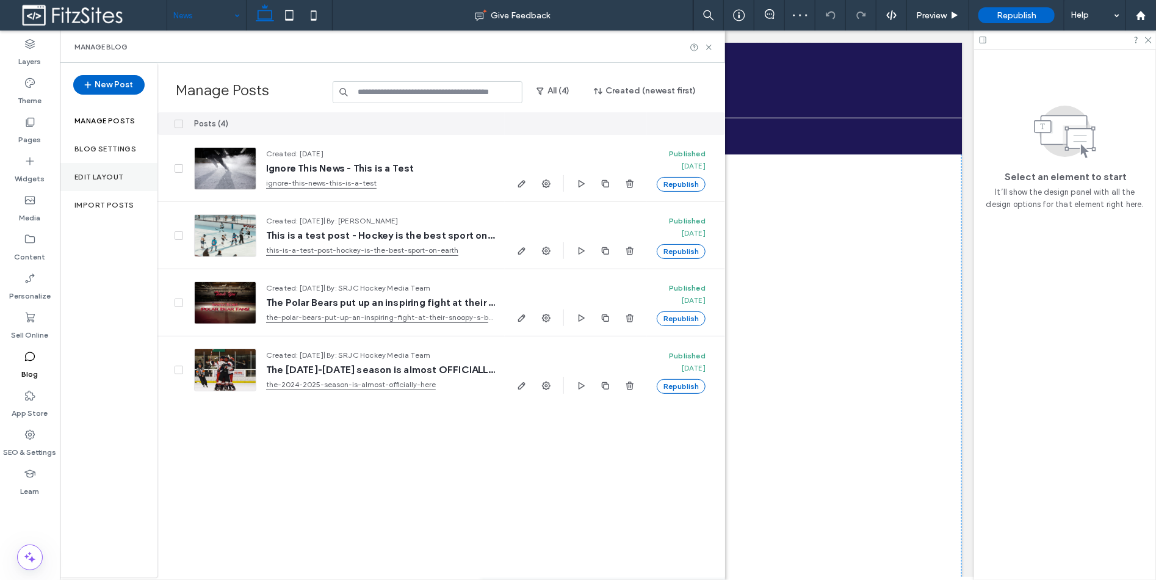
click at [111, 168] on div "Edit Layout" at bounding box center [109, 177] width 98 height 28
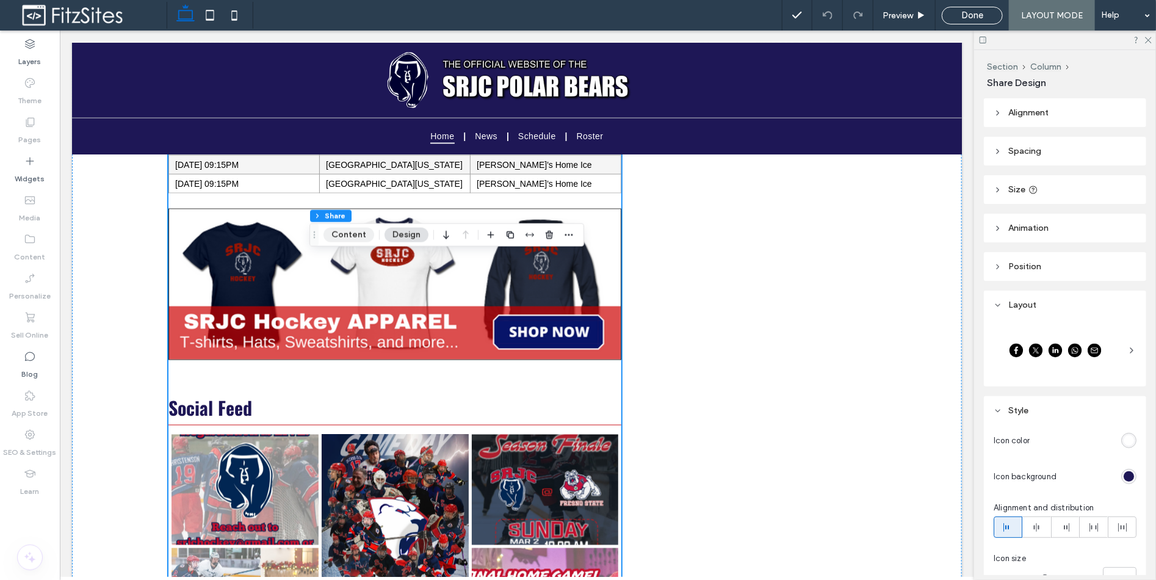
click at [353, 234] on button "Content" at bounding box center [348, 235] width 51 height 15
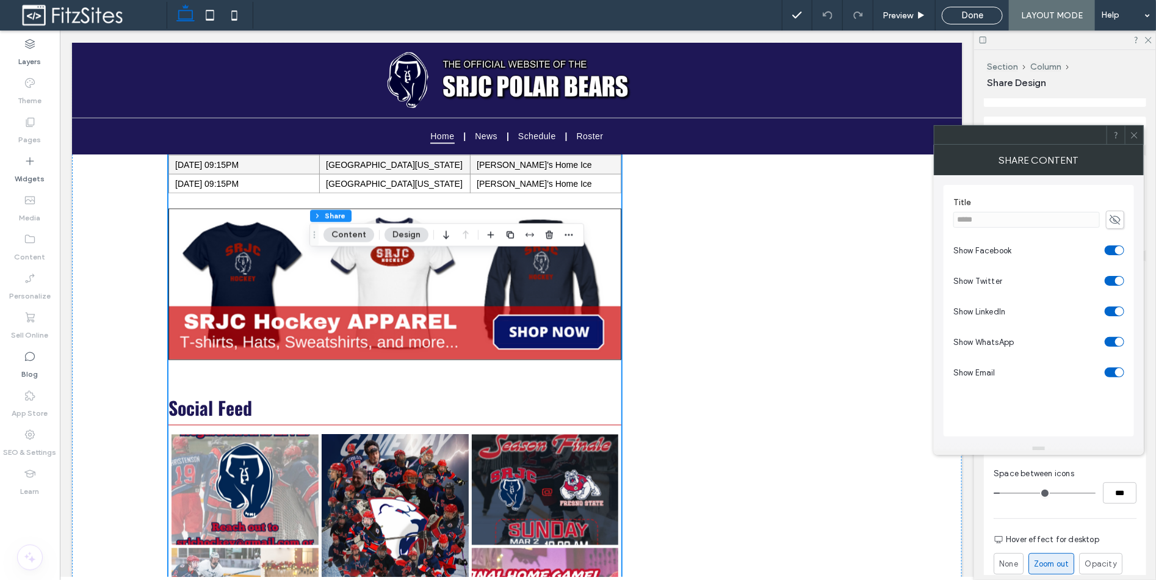
scroll to position [181, 0]
click at [1131, 136] on icon at bounding box center [1134, 135] width 9 height 9
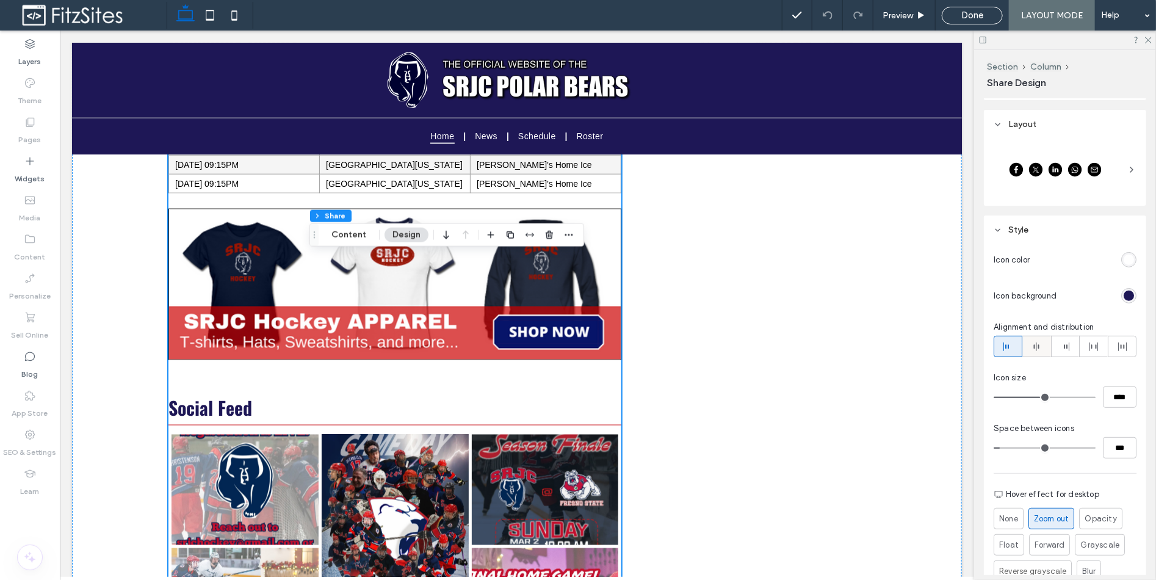
click at [1044, 349] on div at bounding box center [1036, 346] width 27 height 20
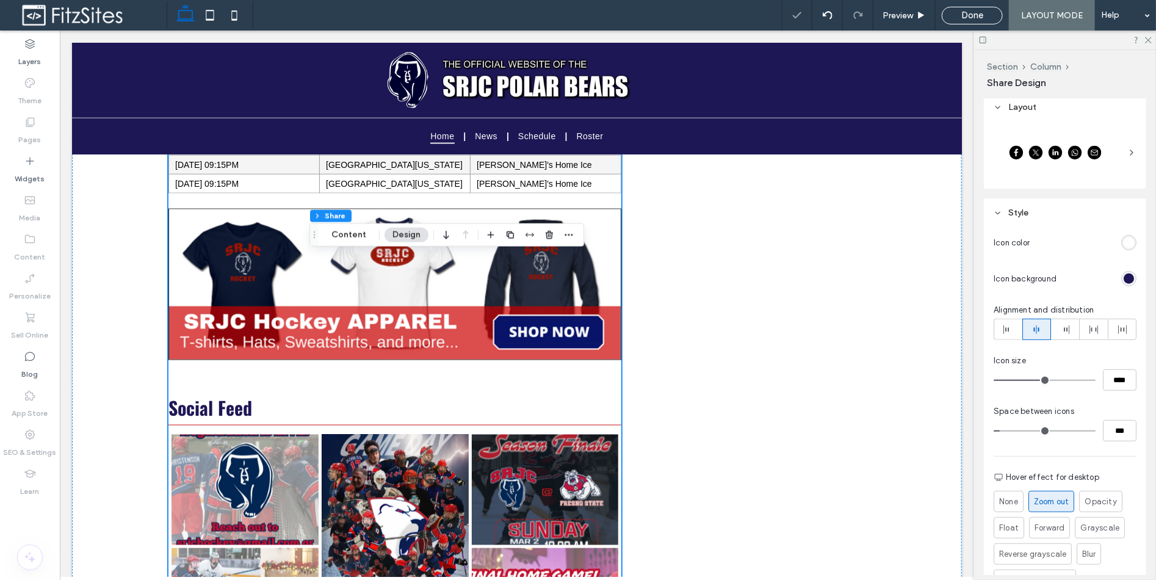
scroll to position [90, 0]
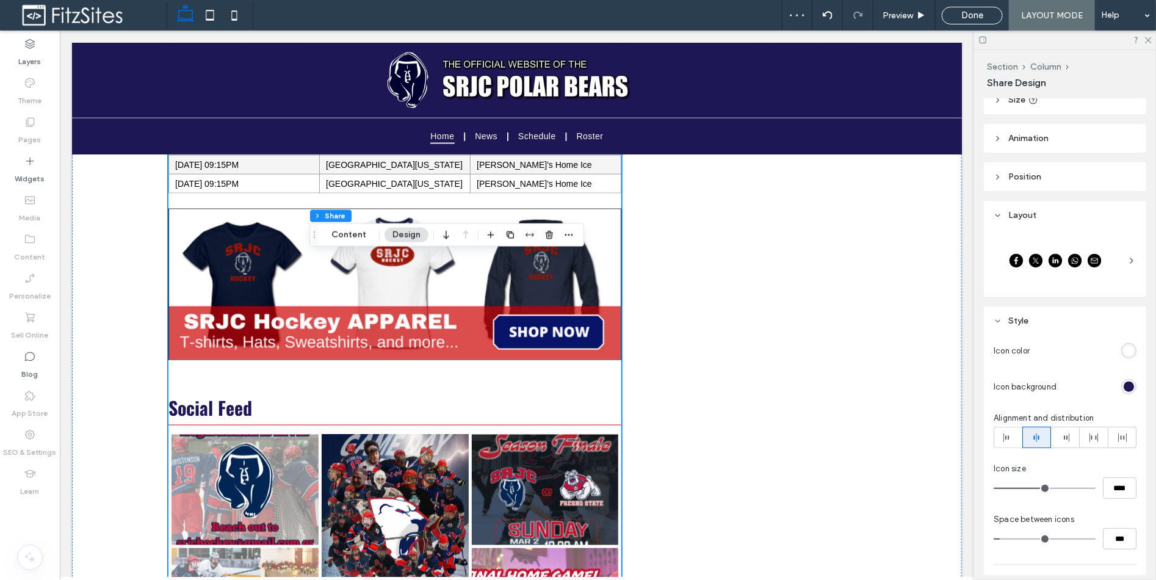
click at [1124, 388] on div "rgb(30, 23, 86)" at bounding box center [1129, 386] width 10 height 10
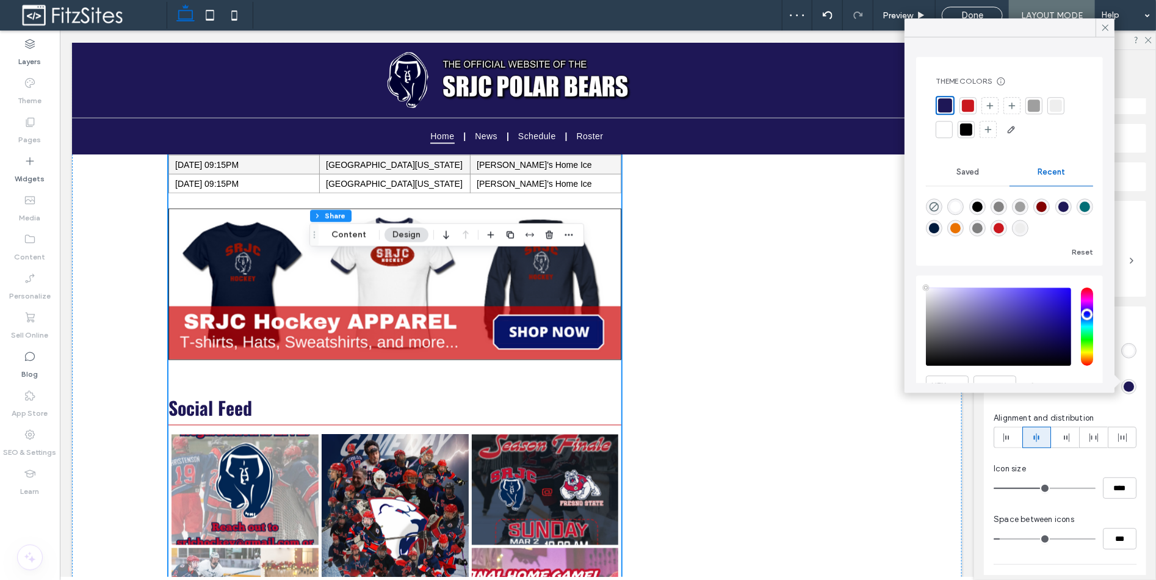
type input "****"
click at [974, 108] on div at bounding box center [967, 105] width 17 height 17
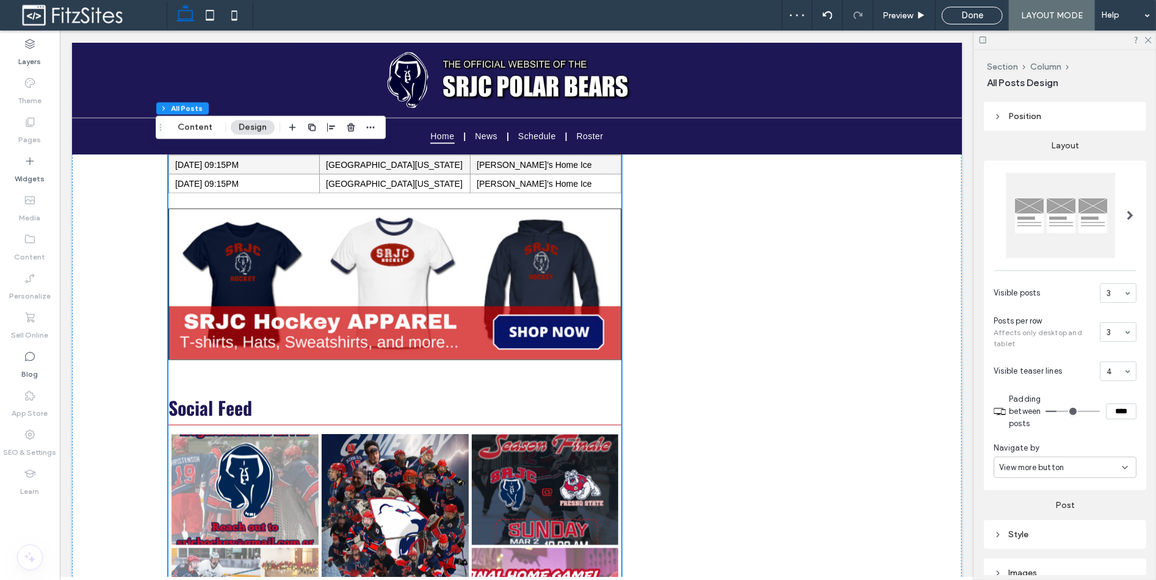
scroll to position [181, 0]
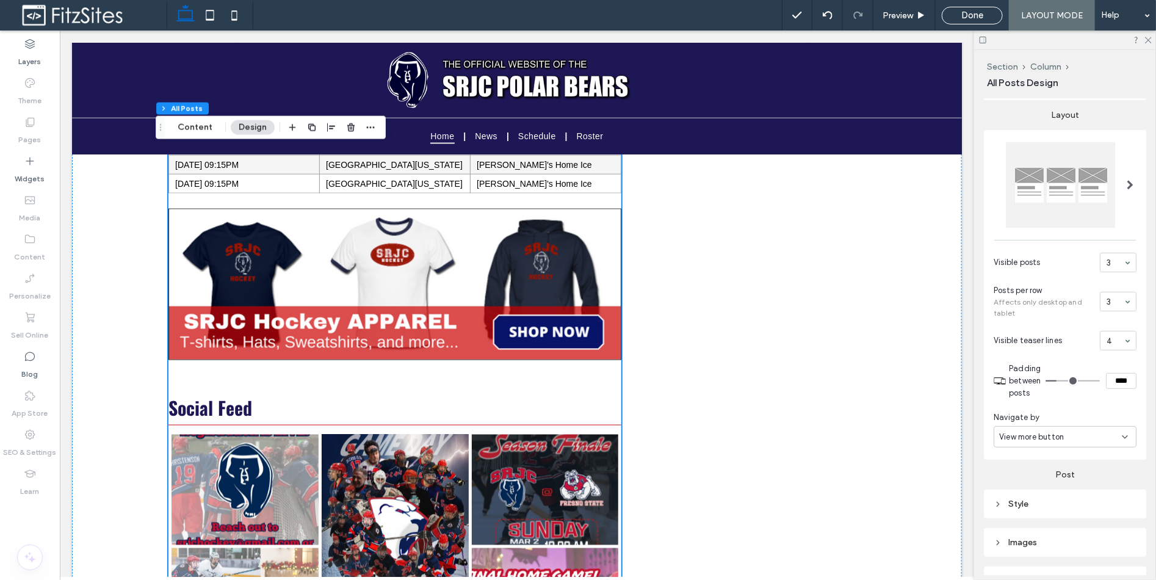
click at [1079, 438] on div "View more button" at bounding box center [1060, 437] width 123 height 12
click at [1063, 473] on div "Pagination" at bounding box center [1062, 478] width 135 height 21
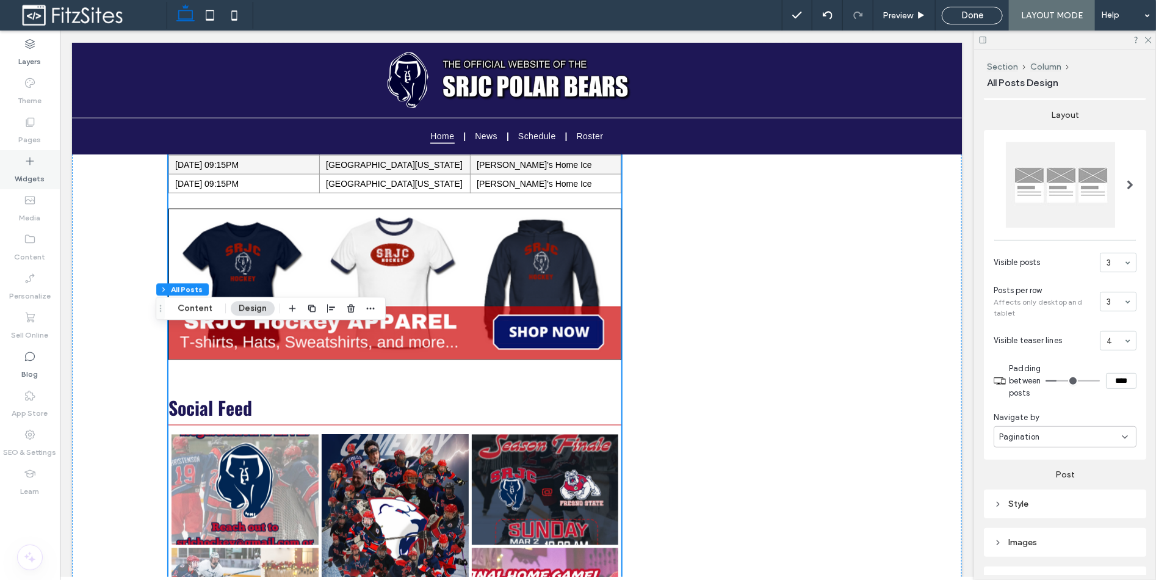
click at [38, 186] on div "Widgets" at bounding box center [30, 169] width 60 height 39
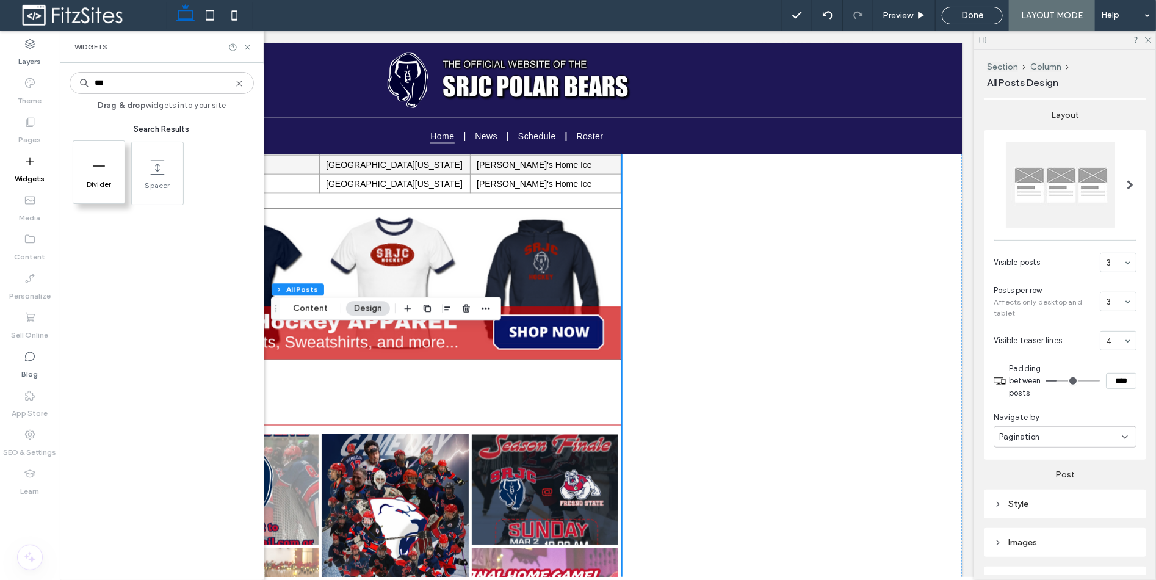
type input "***"
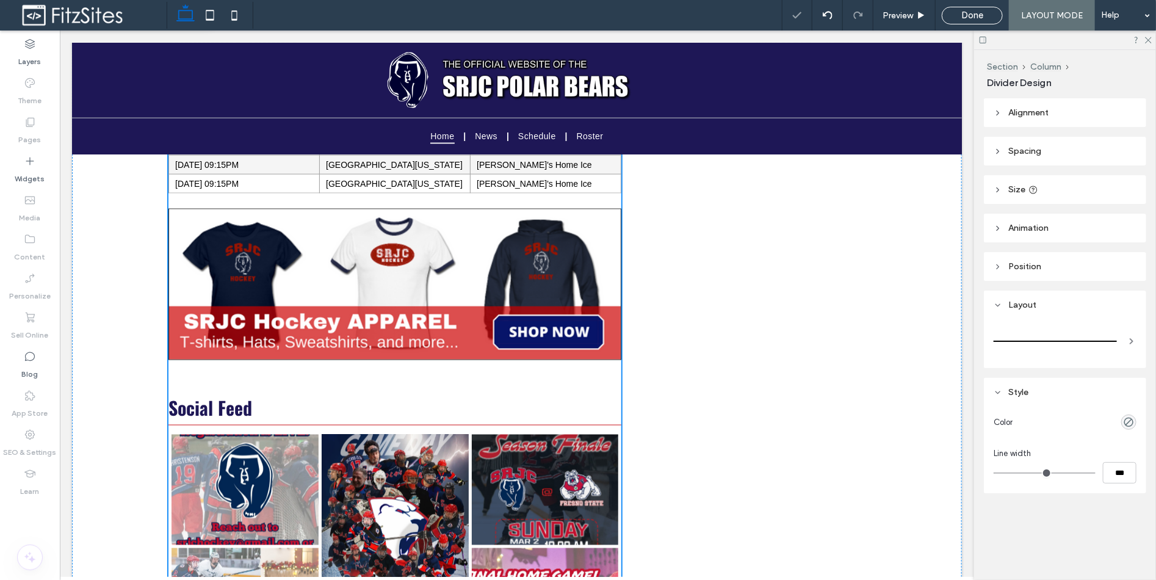
type input "*"
click at [252, 284] on icon "button" at bounding box center [251, 281] width 15 height 22
click at [35, 165] on icon at bounding box center [30, 161] width 12 height 12
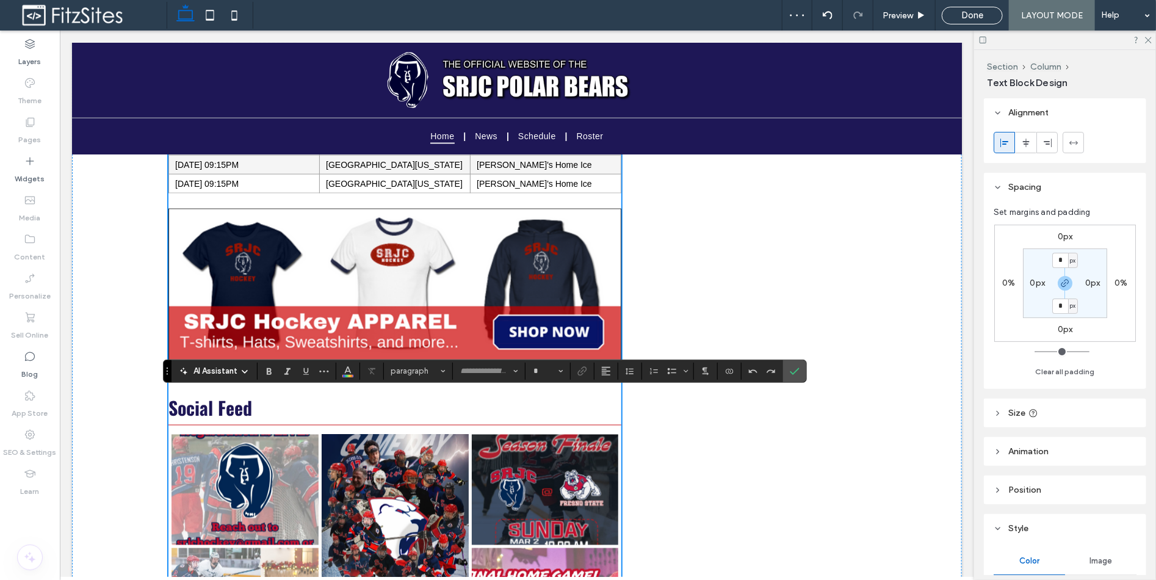
type input "*********"
type input "**"
click at [415, 374] on span "paragraph" at bounding box center [415, 370] width 48 height 9
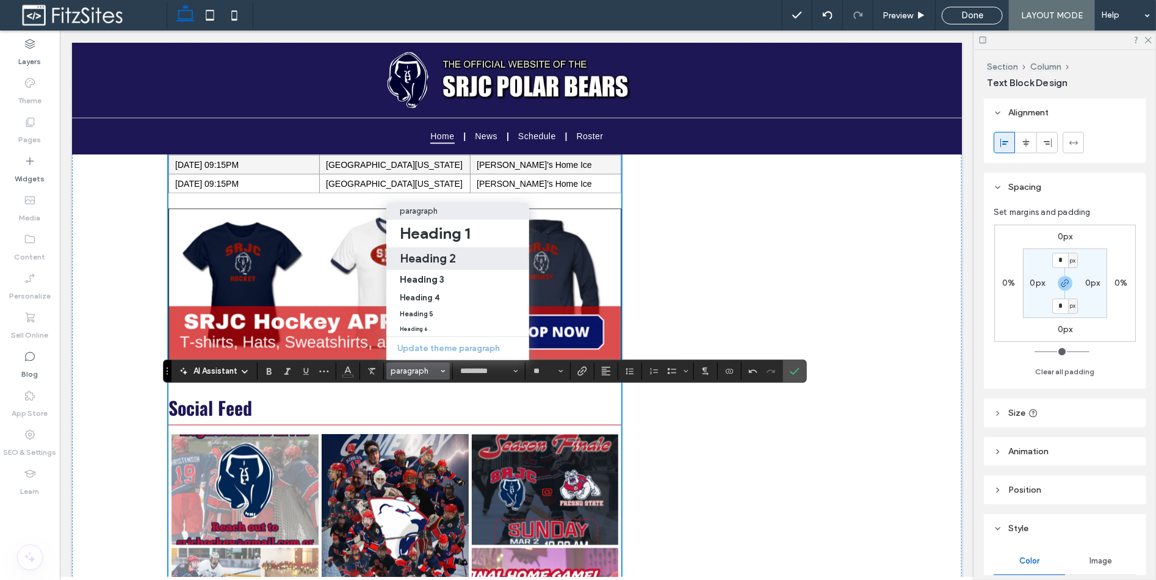
click at [457, 251] on div "Heading 2" at bounding box center [458, 258] width 116 height 15
type input "******"
type input "**"
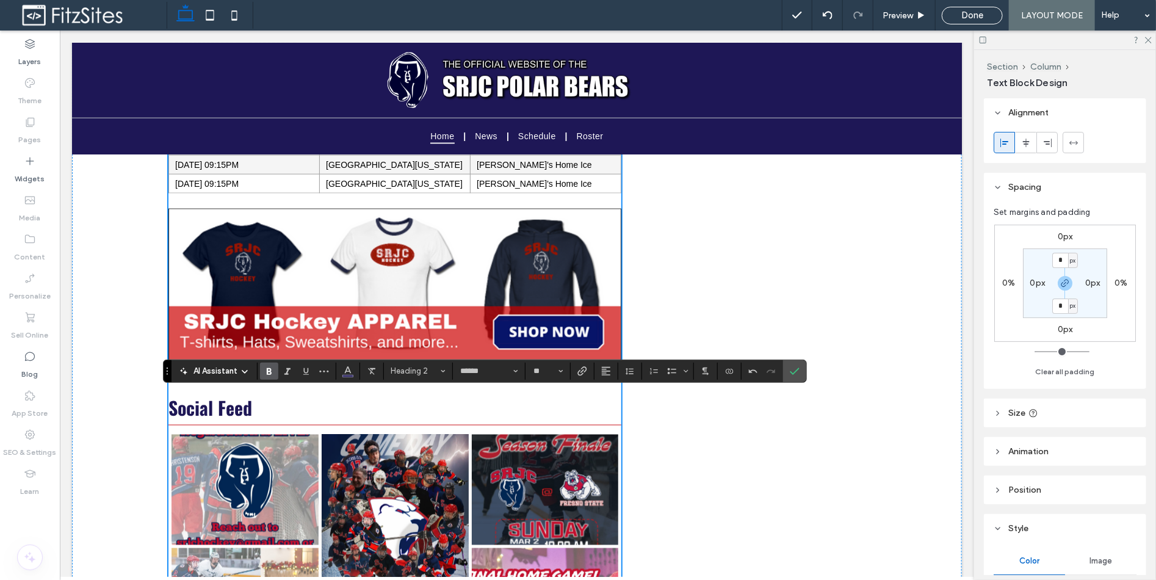
click at [273, 374] on label "Bold" at bounding box center [269, 371] width 18 height 17
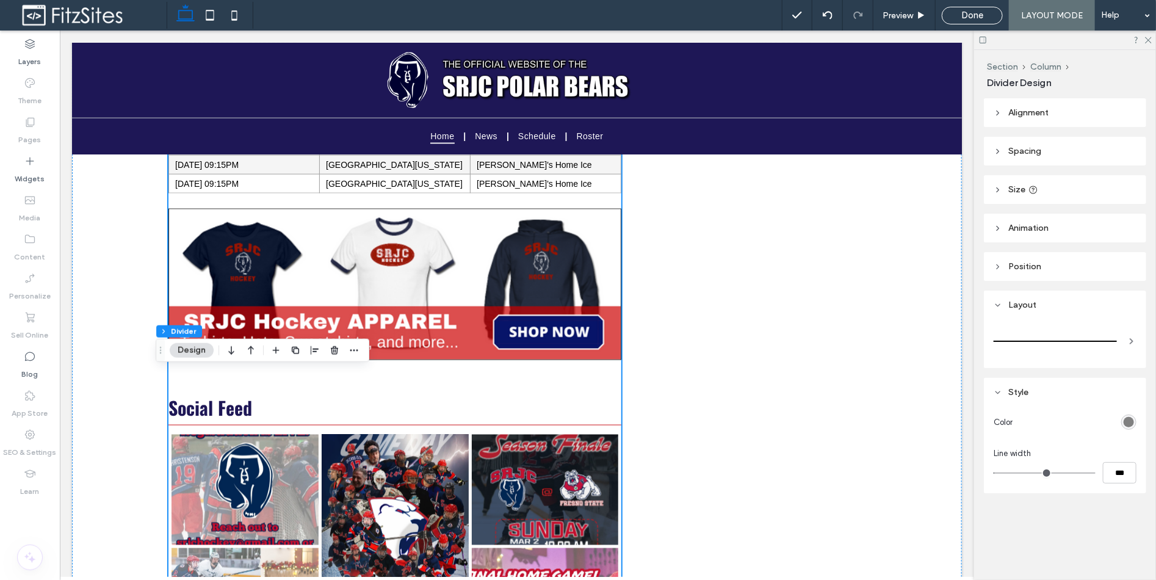
click at [1058, 154] on header "Spacing" at bounding box center [1065, 151] width 162 height 29
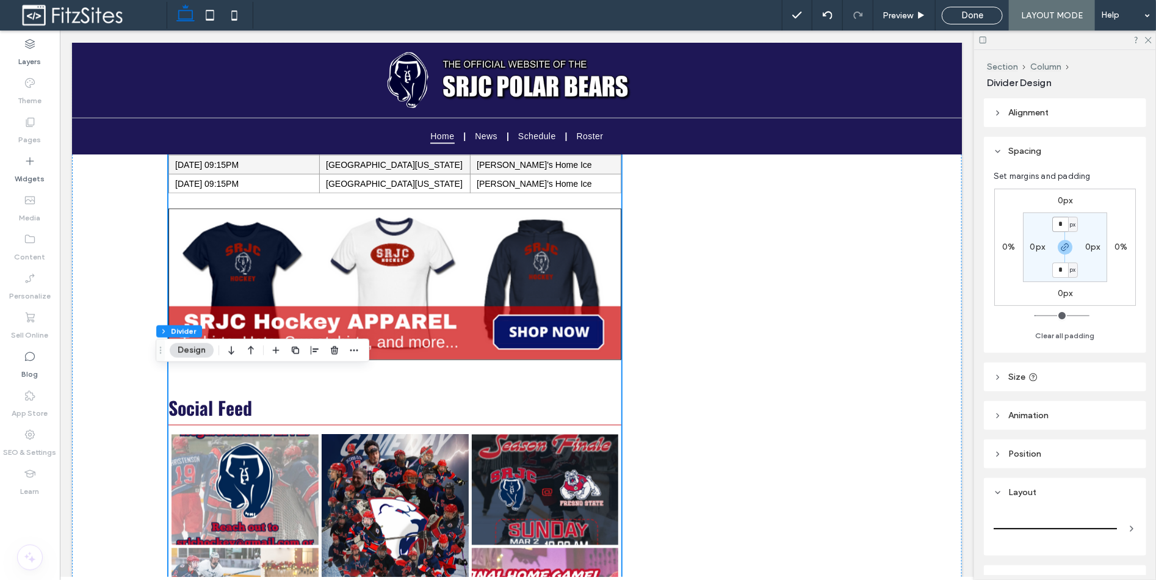
click at [1054, 217] on input "*" at bounding box center [1060, 224] width 16 height 15
type input "*"
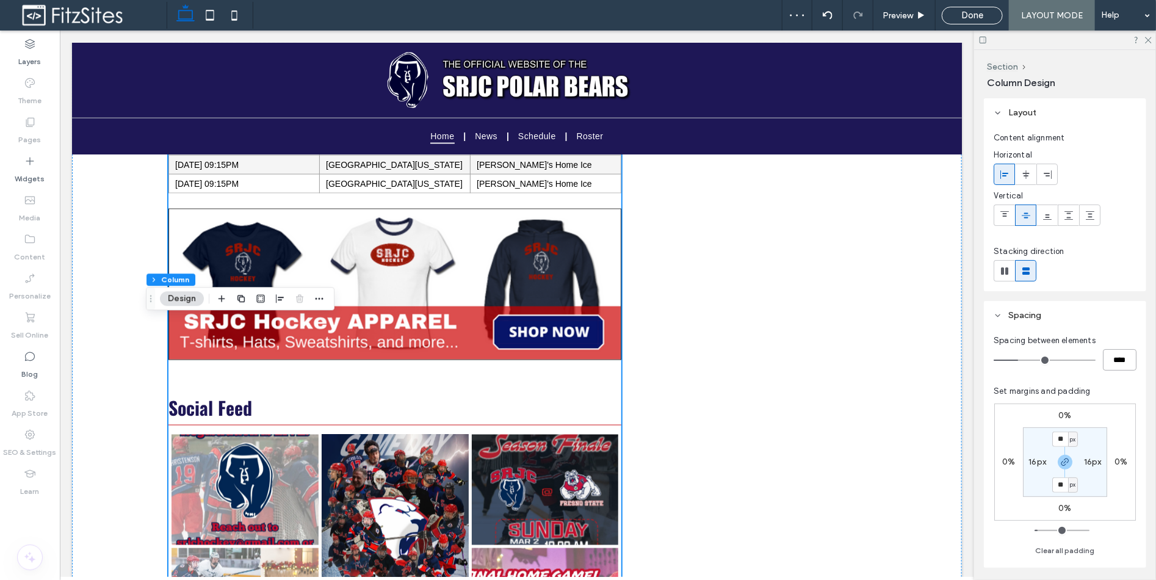
click at [1103, 363] on input "****" at bounding box center [1120, 359] width 34 height 21
type input "**"
type input "****"
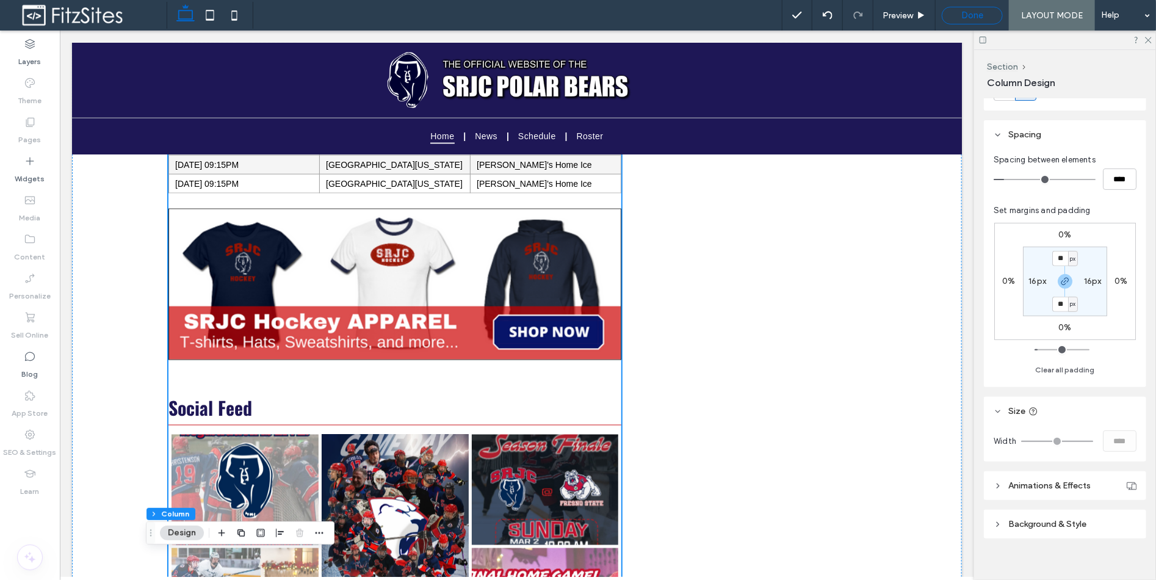
click at [947, 11] on div "Done" at bounding box center [972, 15] width 60 height 11
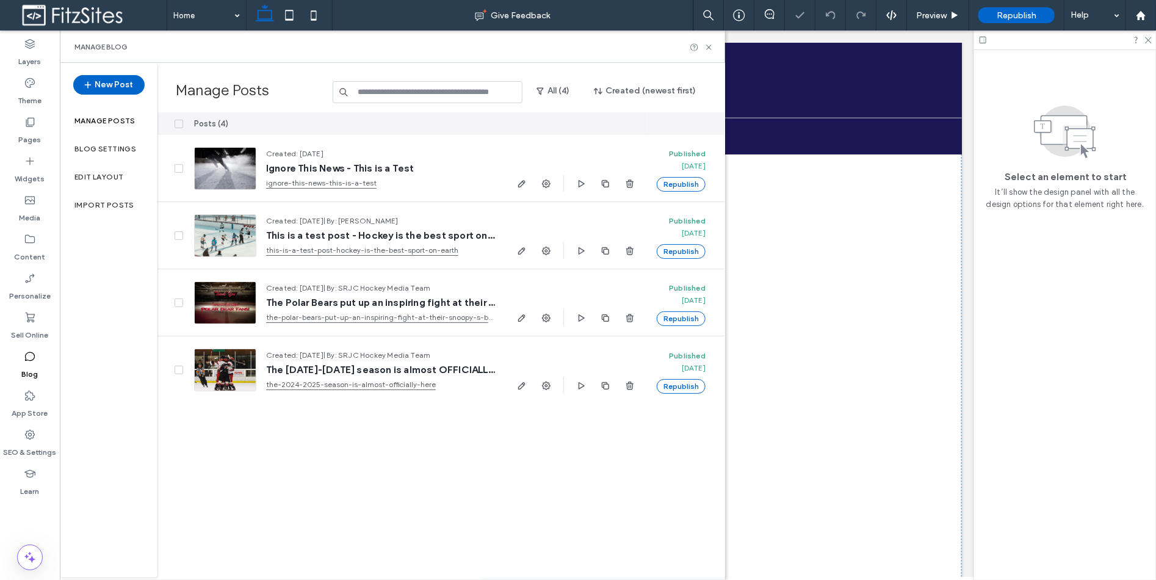
click at [715, 48] on div "Manage Blog" at bounding box center [392, 47] width 665 height 32
click at [712, 45] on icon at bounding box center [708, 47] width 9 height 9
